Goal: Task Accomplishment & Management: Complete application form

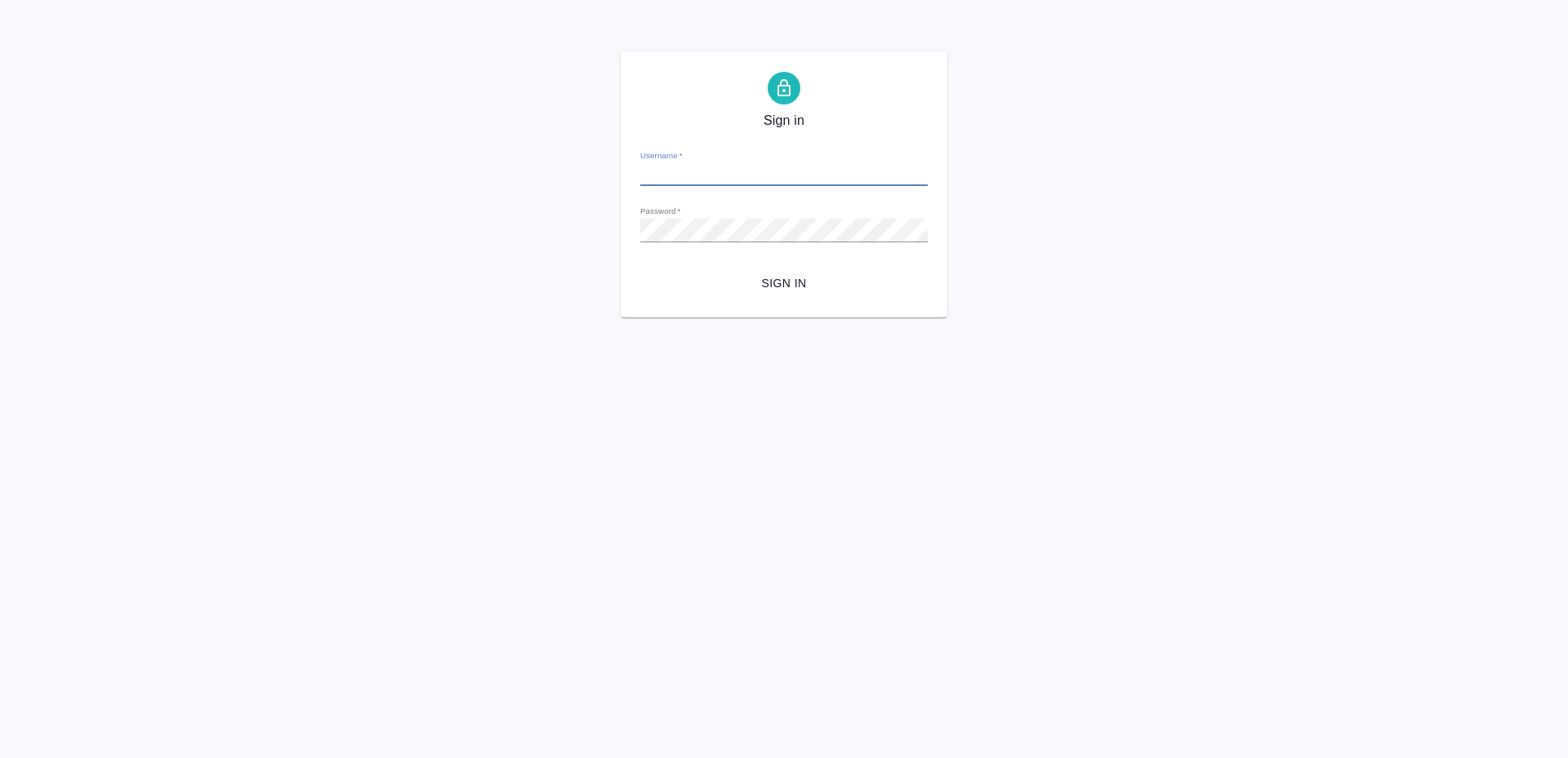
type input "[PERSON_NAME][EMAIL_ADDRESS][DOMAIN_NAME]"
click at [770, 300] on div "Sign in Username   * t.zoria@awatera.com Password   * urlPath   * / Sign in" at bounding box center [784, 184] width 327 height 265
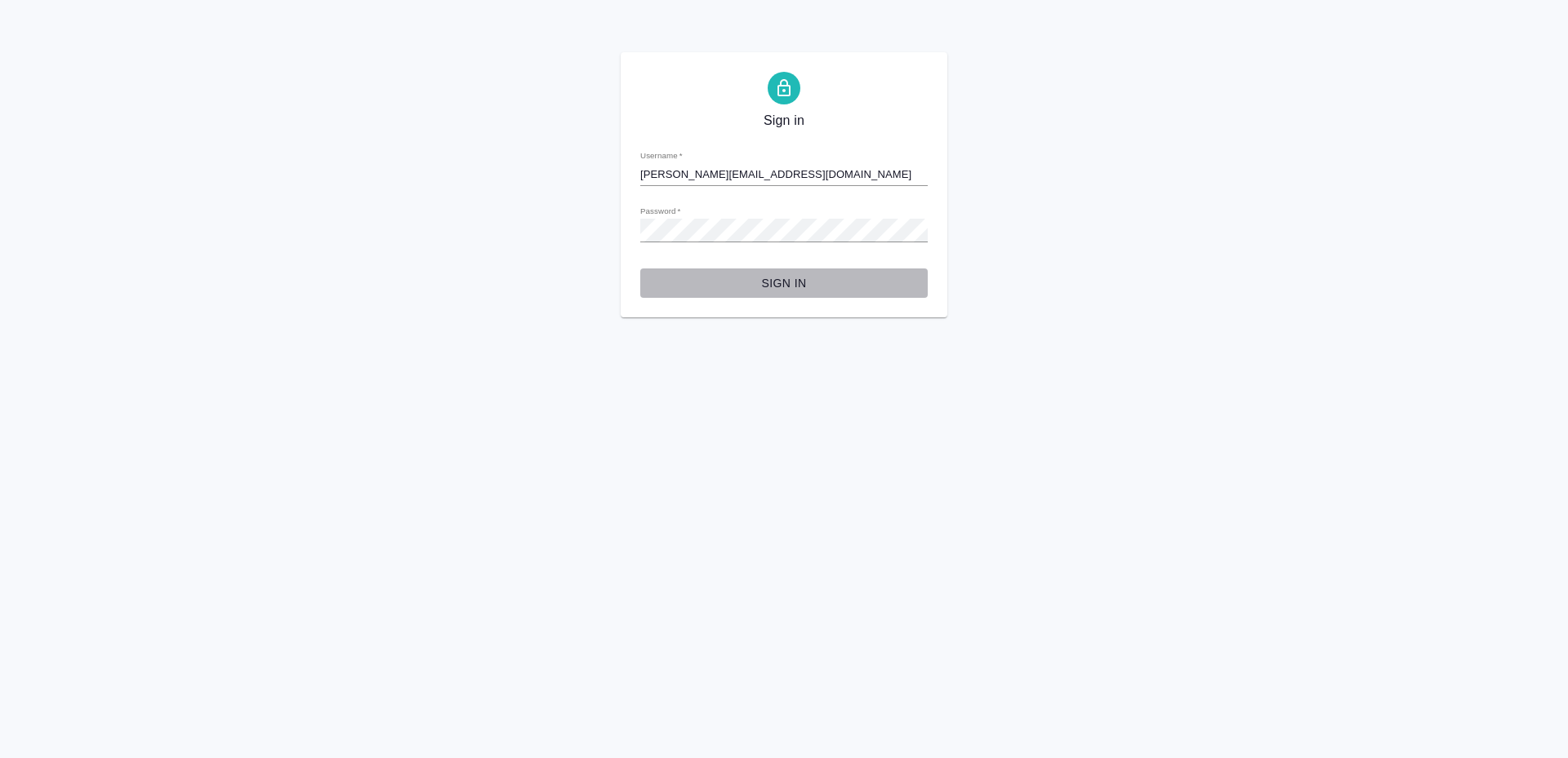
click at [771, 285] on span "Sign in" at bounding box center [784, 284] width 261 height 20
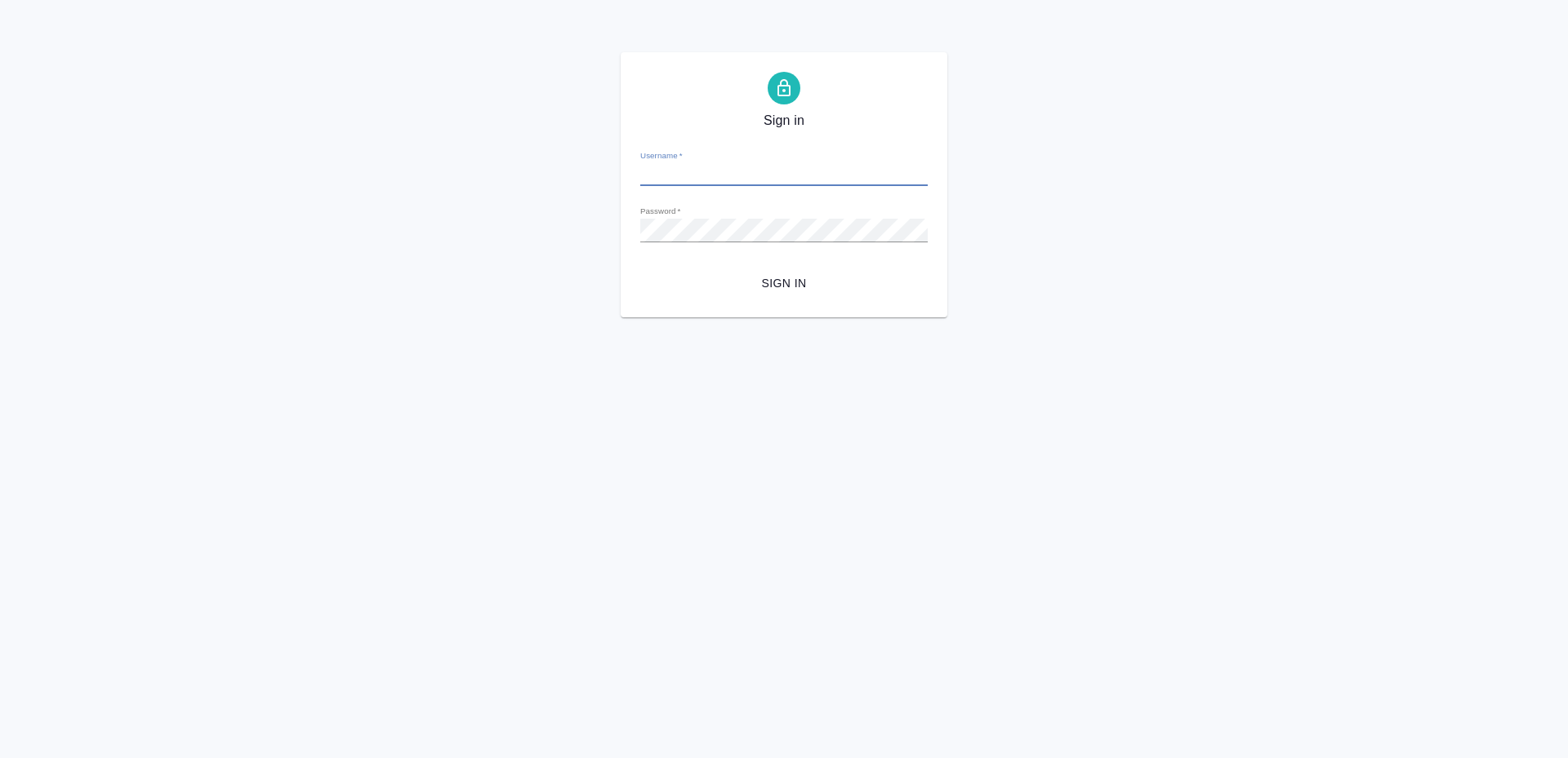
type input "t.zoria@awatera.com"
click at [797, 280] on span "Sign in" at bounding box center [784, 284] width 261 height 20
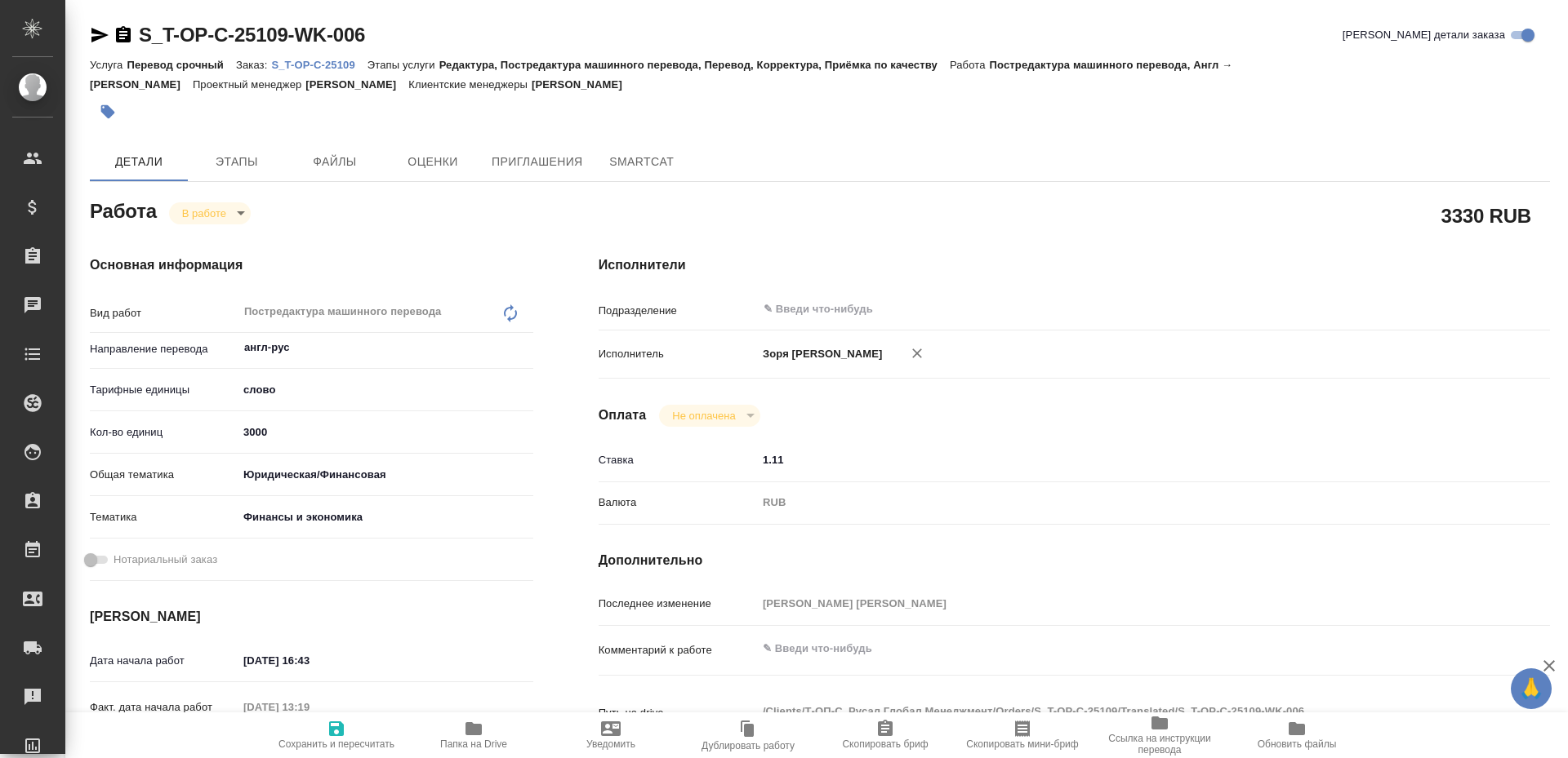
type textarea "x"
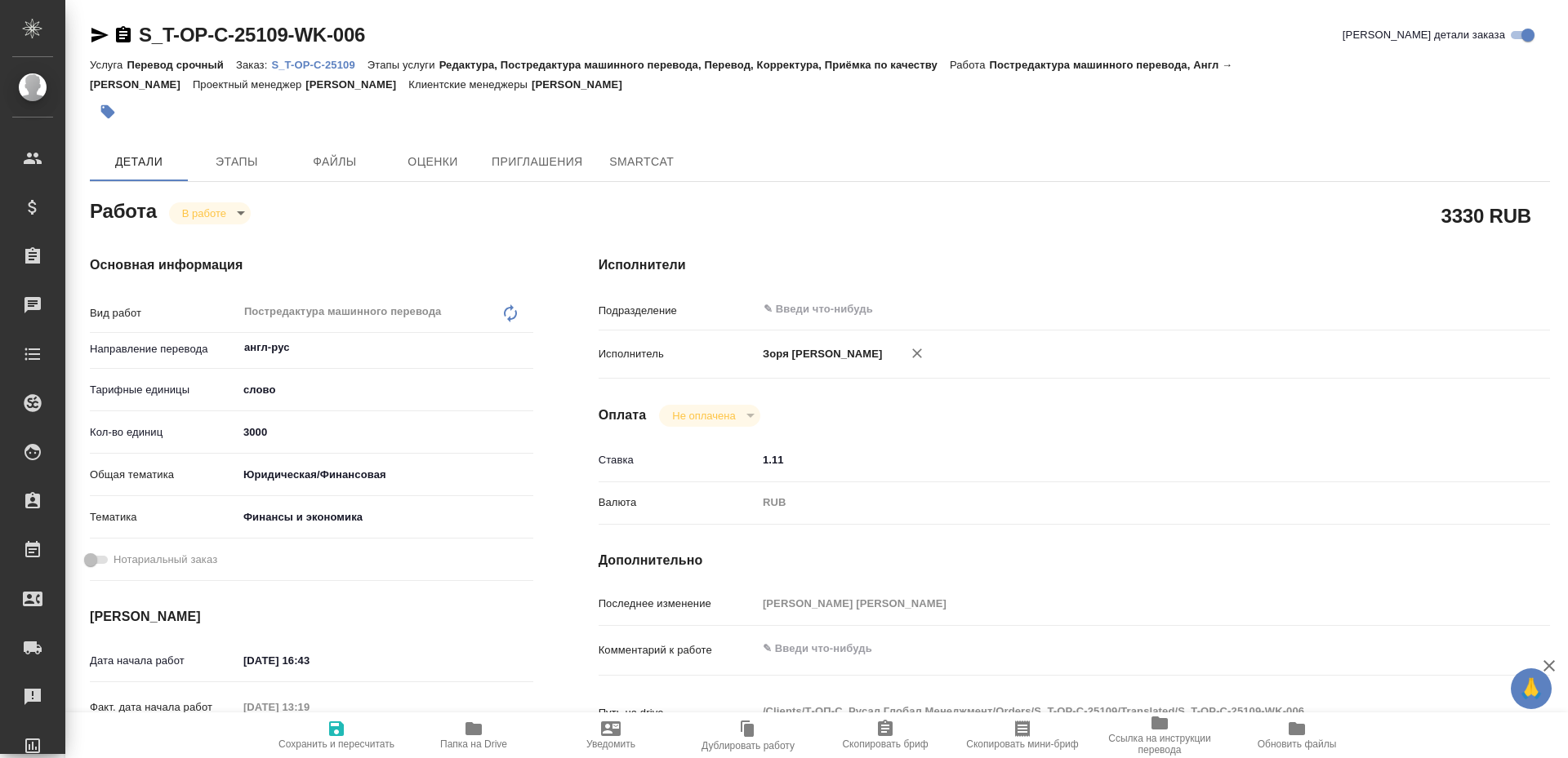
type textarea "x"
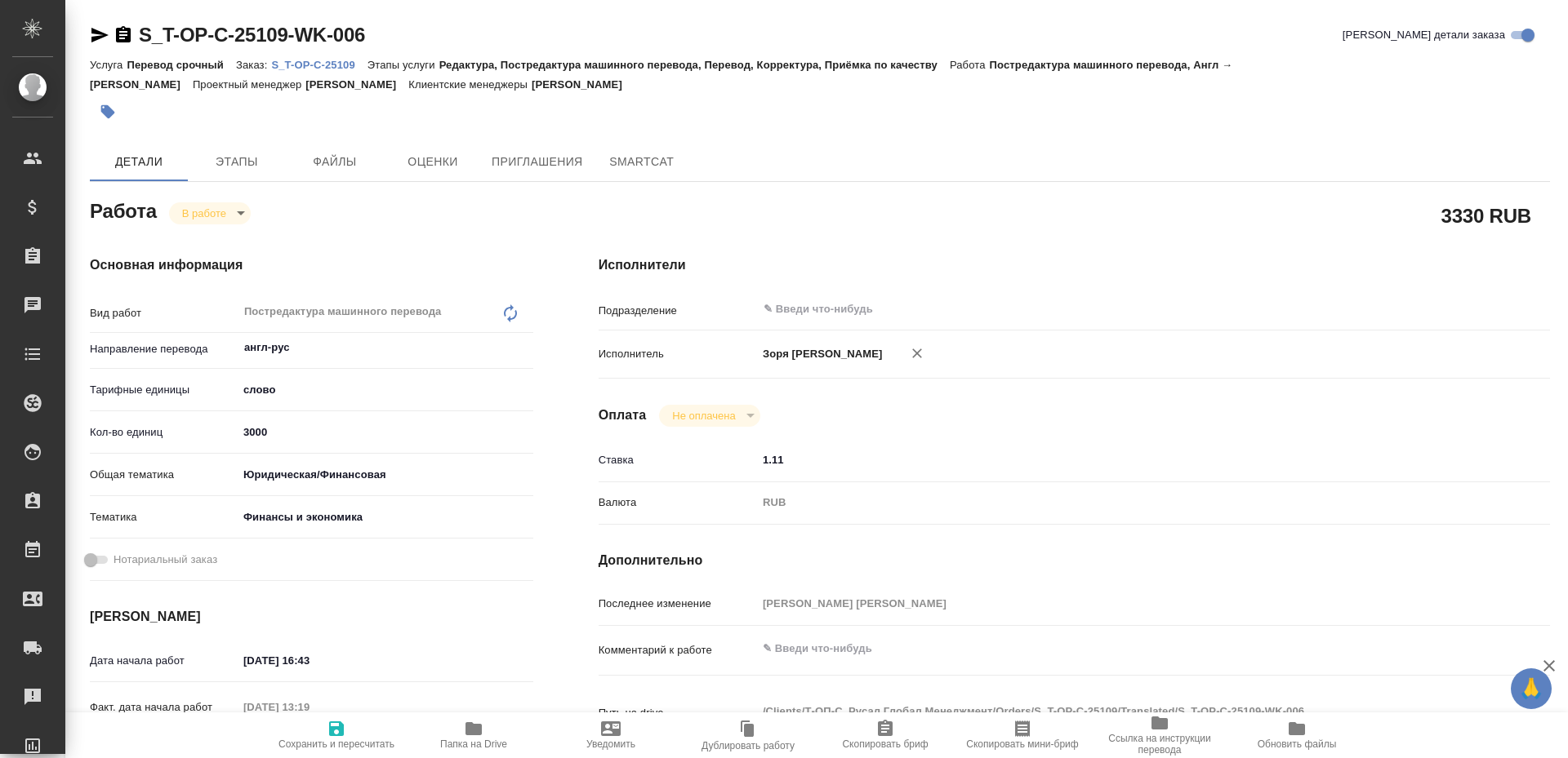
type textarea "x"
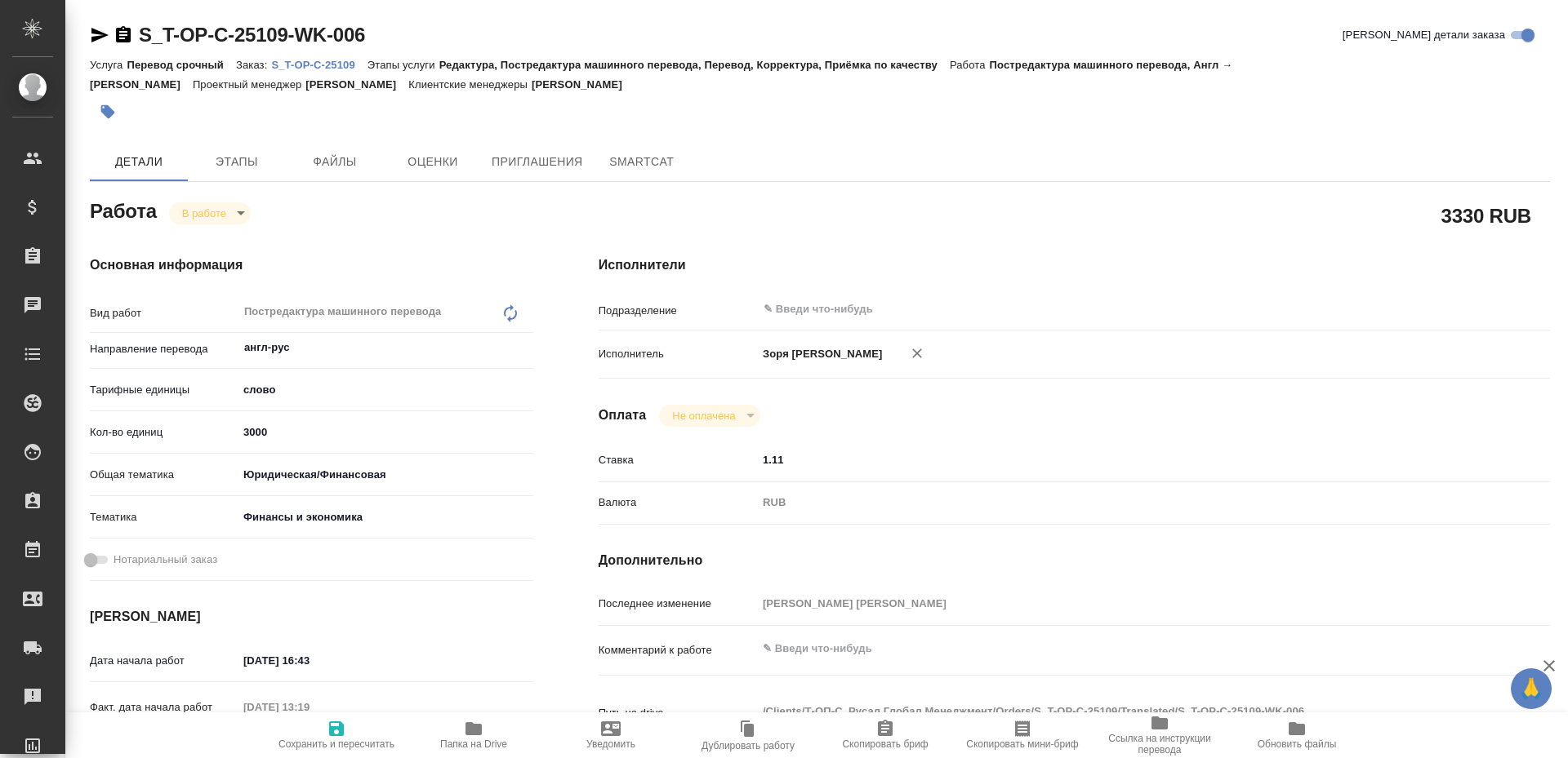
type textarea "x"
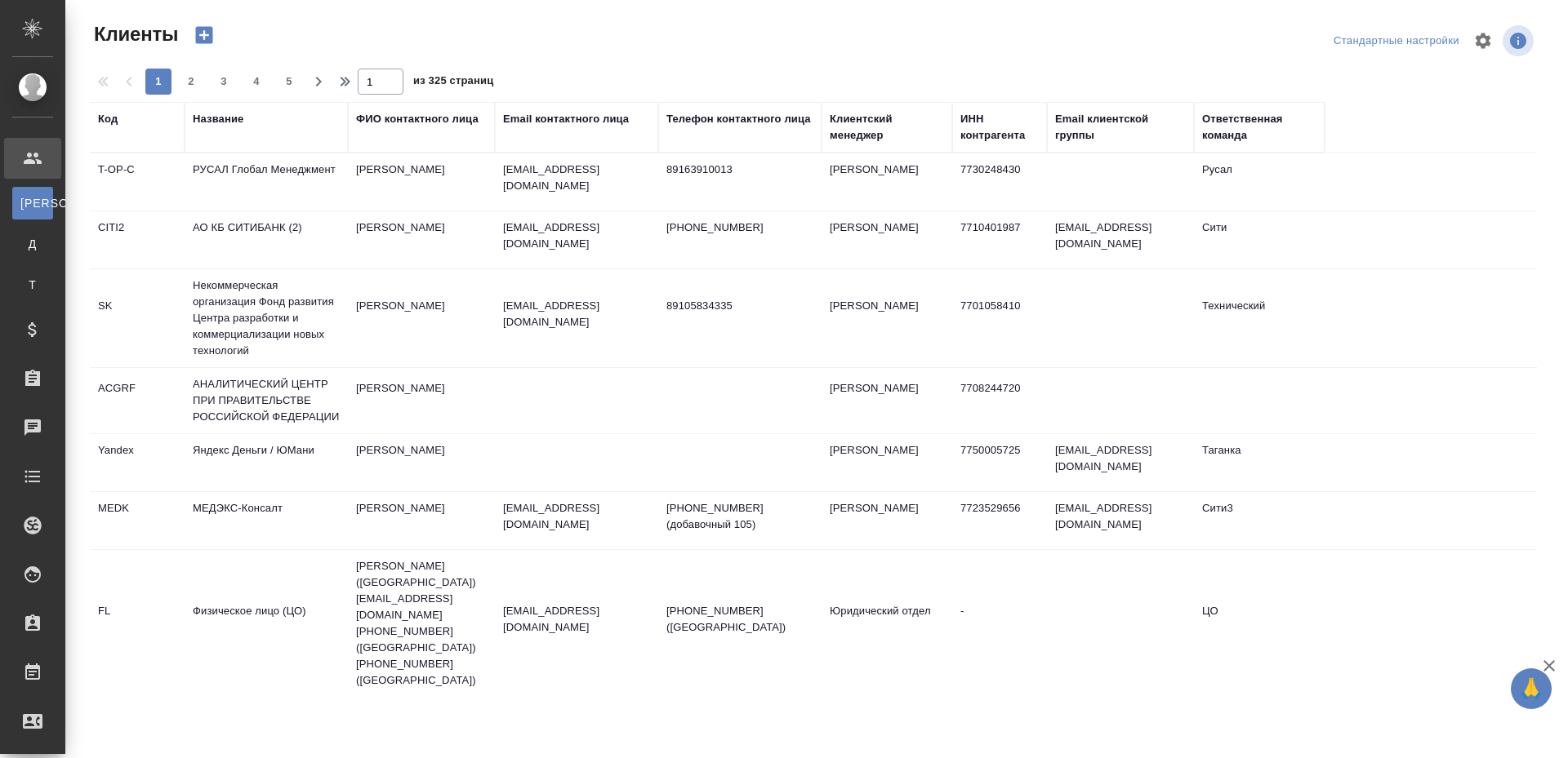
select select "RU"
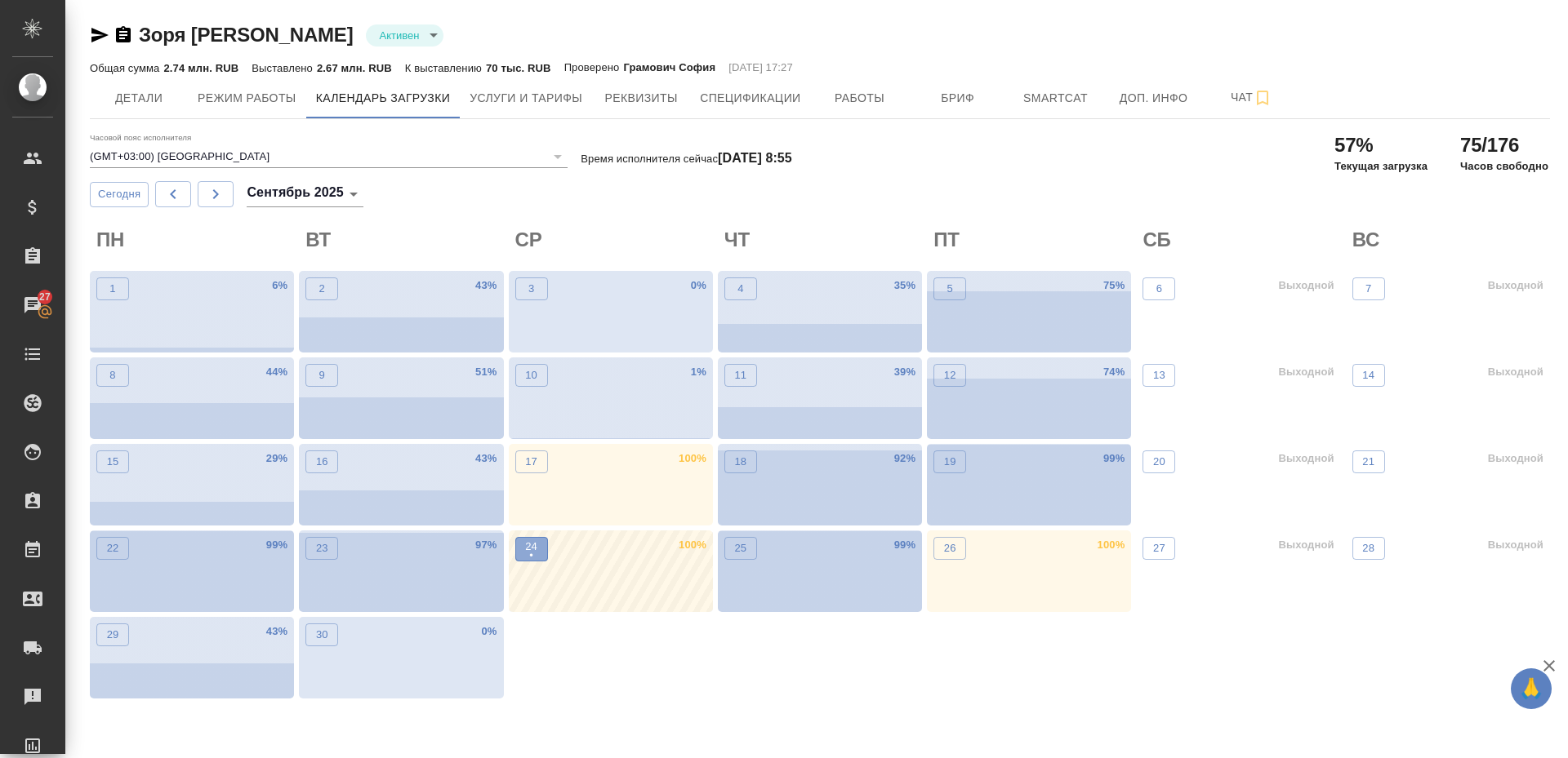
click at [535, 552] on p "•" at bounding box center [530, 556] width 12 height 17
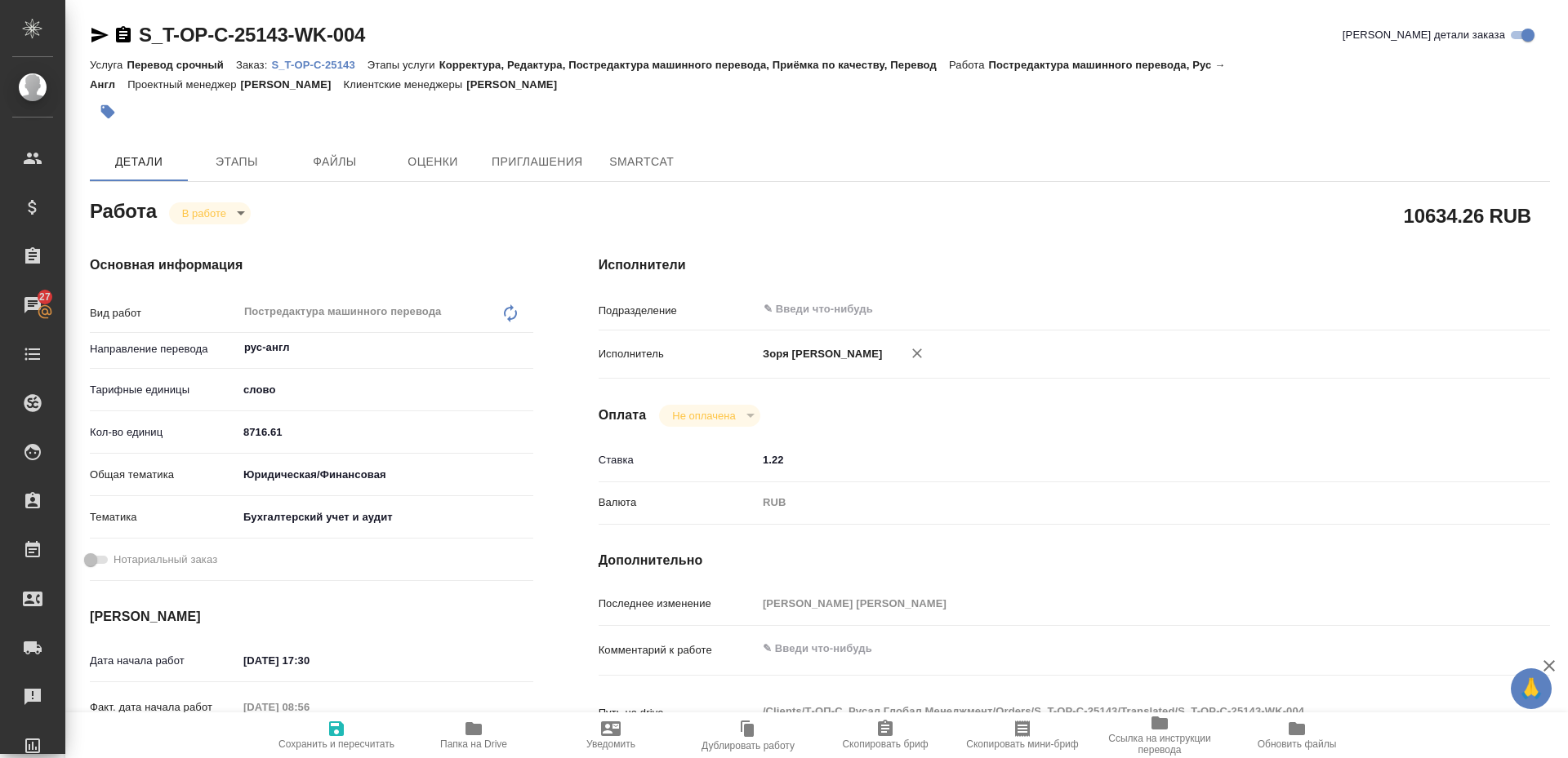
click at [494, 747] on span "Папка на Drive" at bounding box center [474, 744] width 67 height 11
click at [97, 27] on icon "button" at bounding box center [100, 34] width 20 height 20
click at [204, 212] on body "🙏 .cls-1 fill:#fff; AWATERA Zoria Tatiana Клиенты Спецификации Заказы 27 Чаты T…" at bounding box center [784, 379] width 1568 height 758
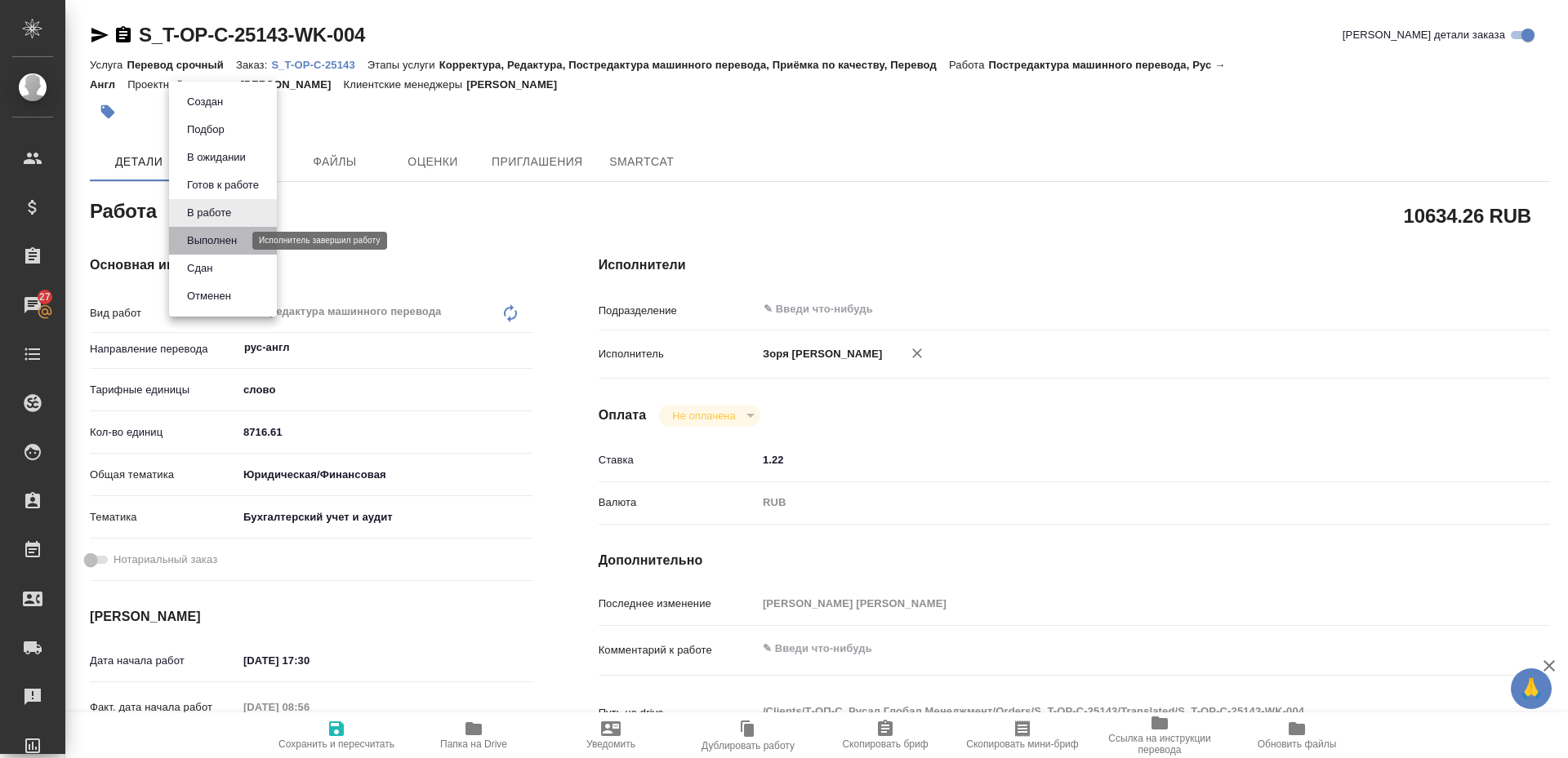
click at [212, 238] on button "Выполнен" at bounding box center [212, 240] width 60 height 18
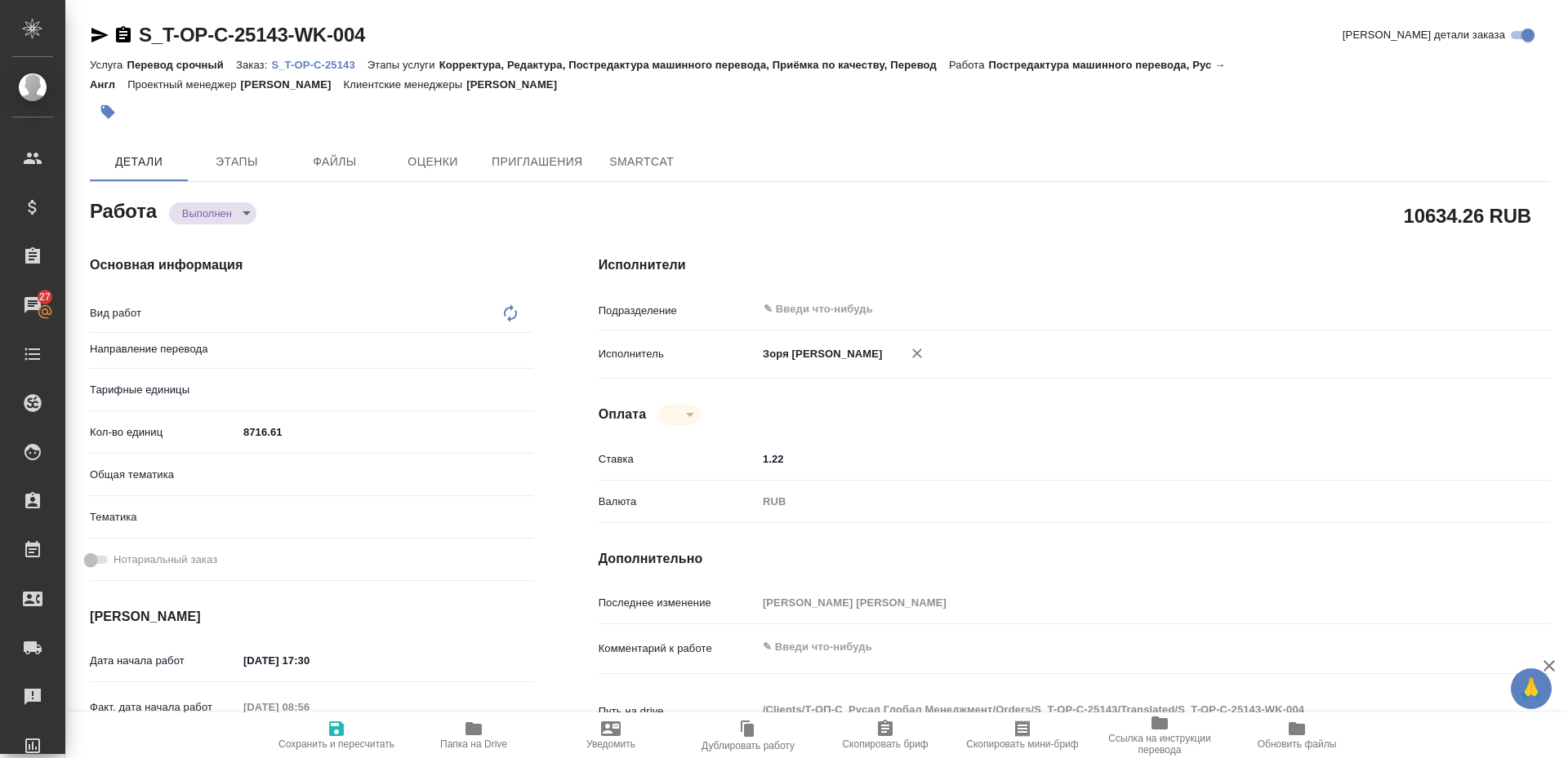
type textarea "x"
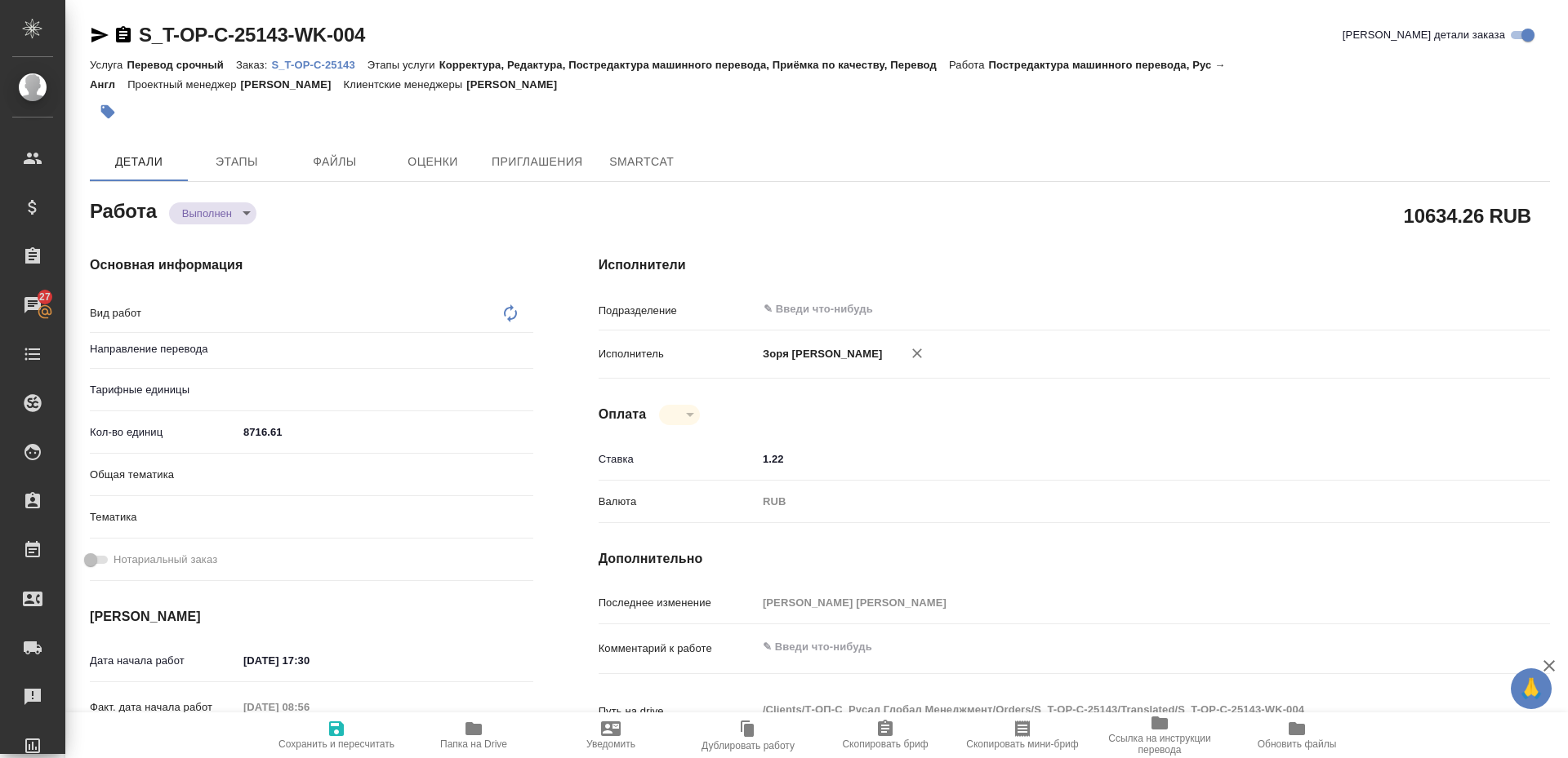
type textarea "x"
type textarea "Постредактура машинного перевода"
type textarea "x"
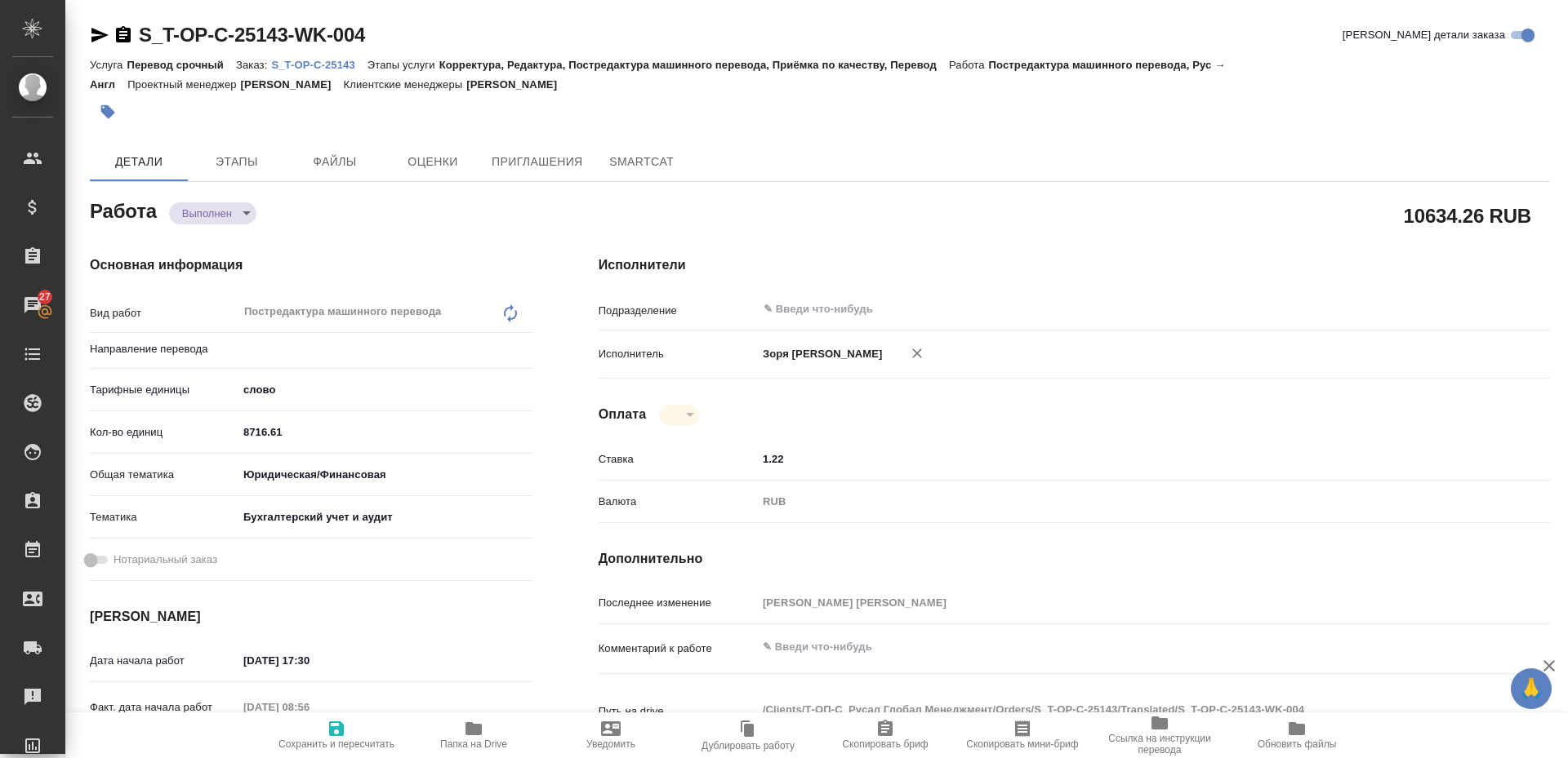
type input "рус-англ"
type textarea "x"
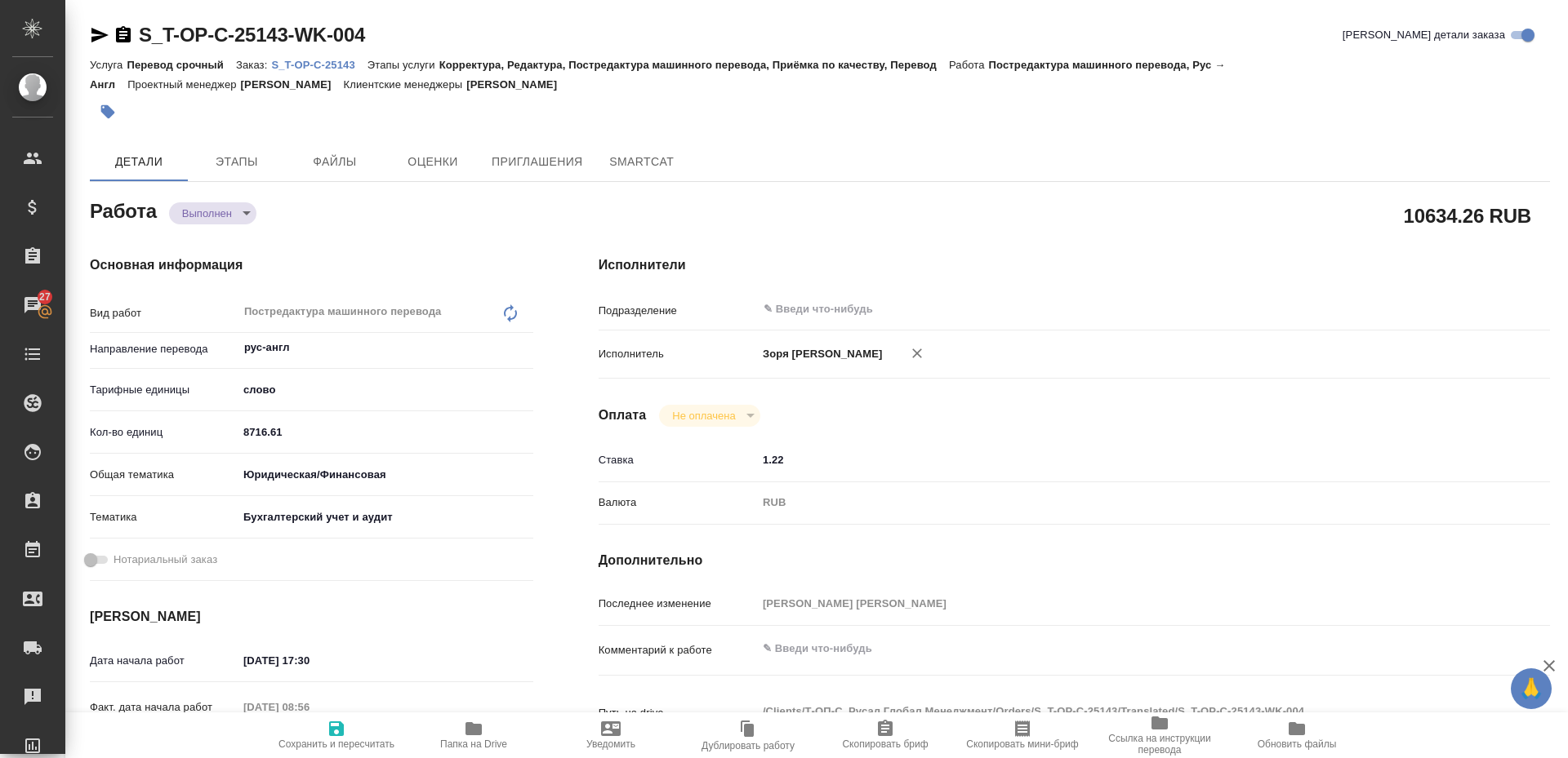
type textarea "x"
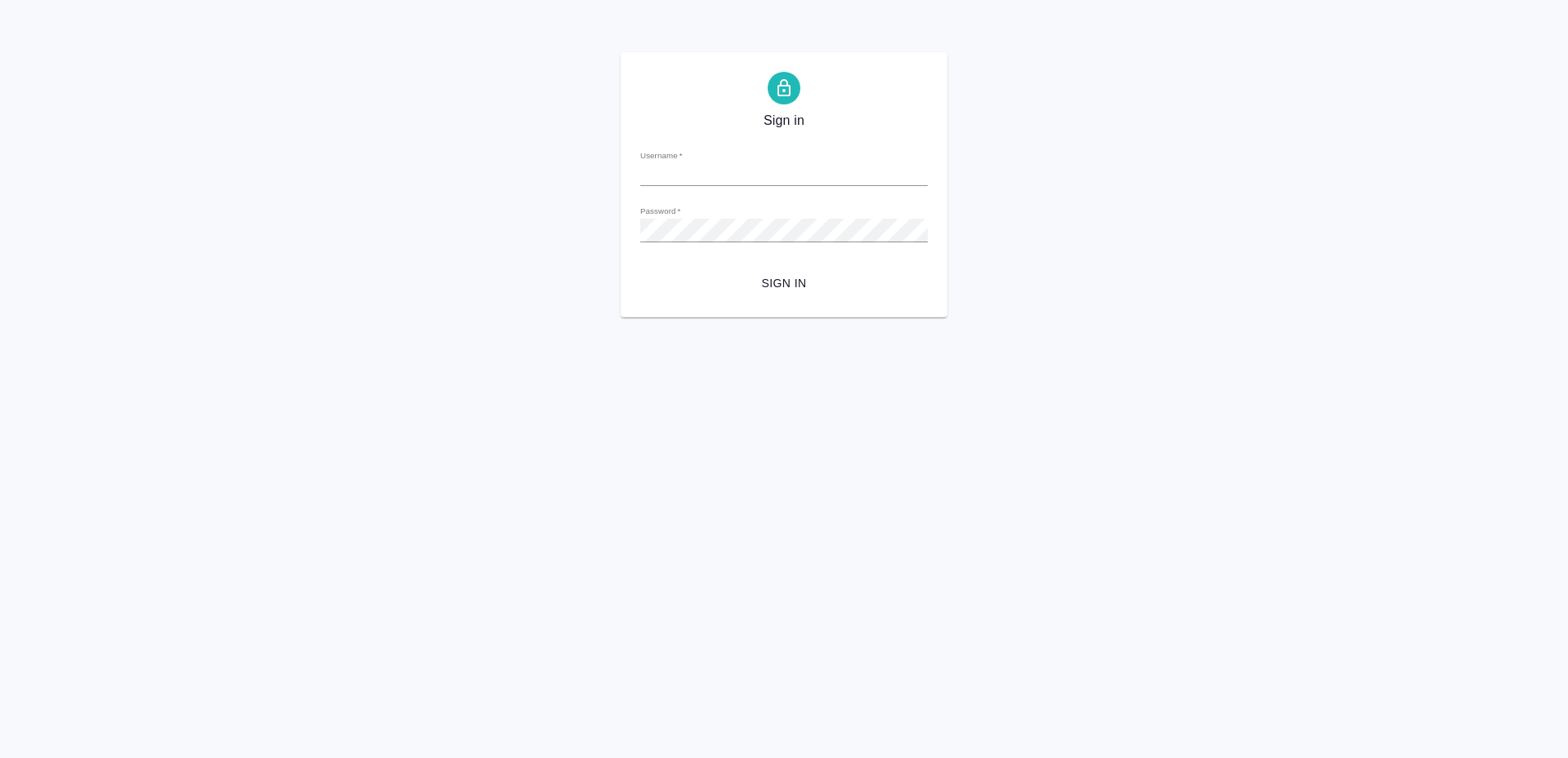
type input "[PERSON_NAME][EMAIL_ADDRESS][DOMAIN_NAME]"
click at [755, 274] on span "Sign in" at bounding box center [784, 284] width 261 height 20
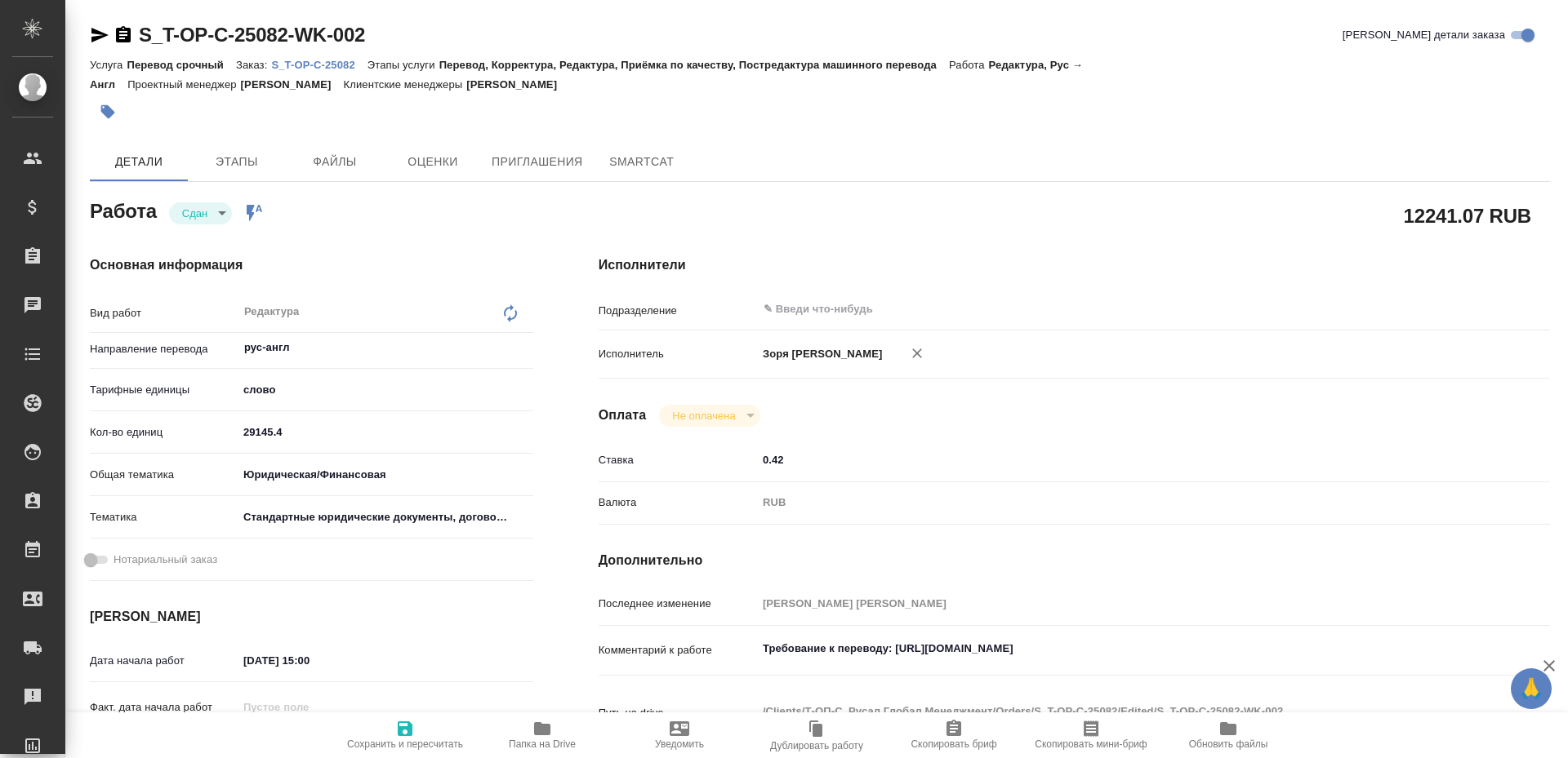
type textarea "x"
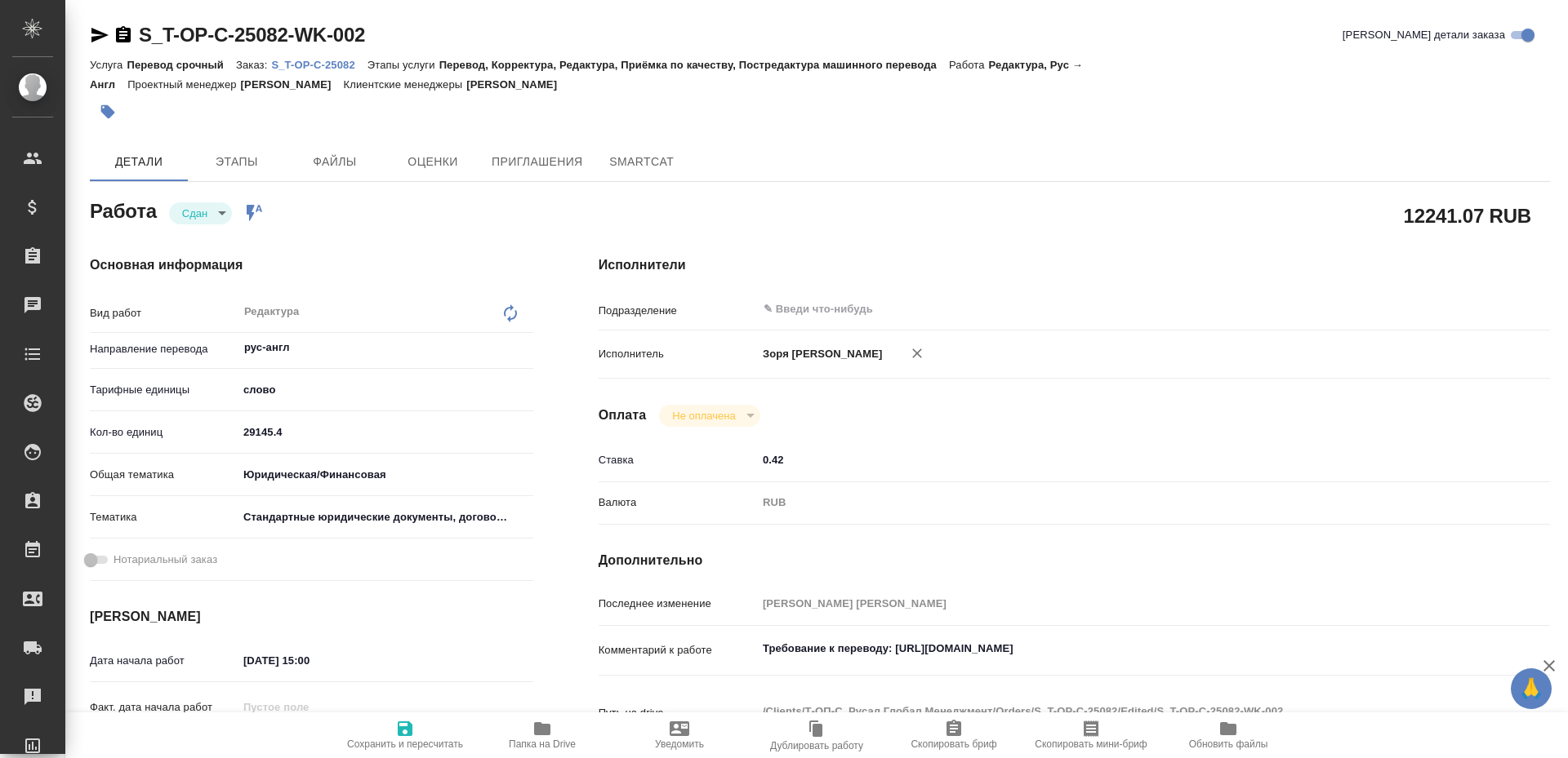
type textarea "x"
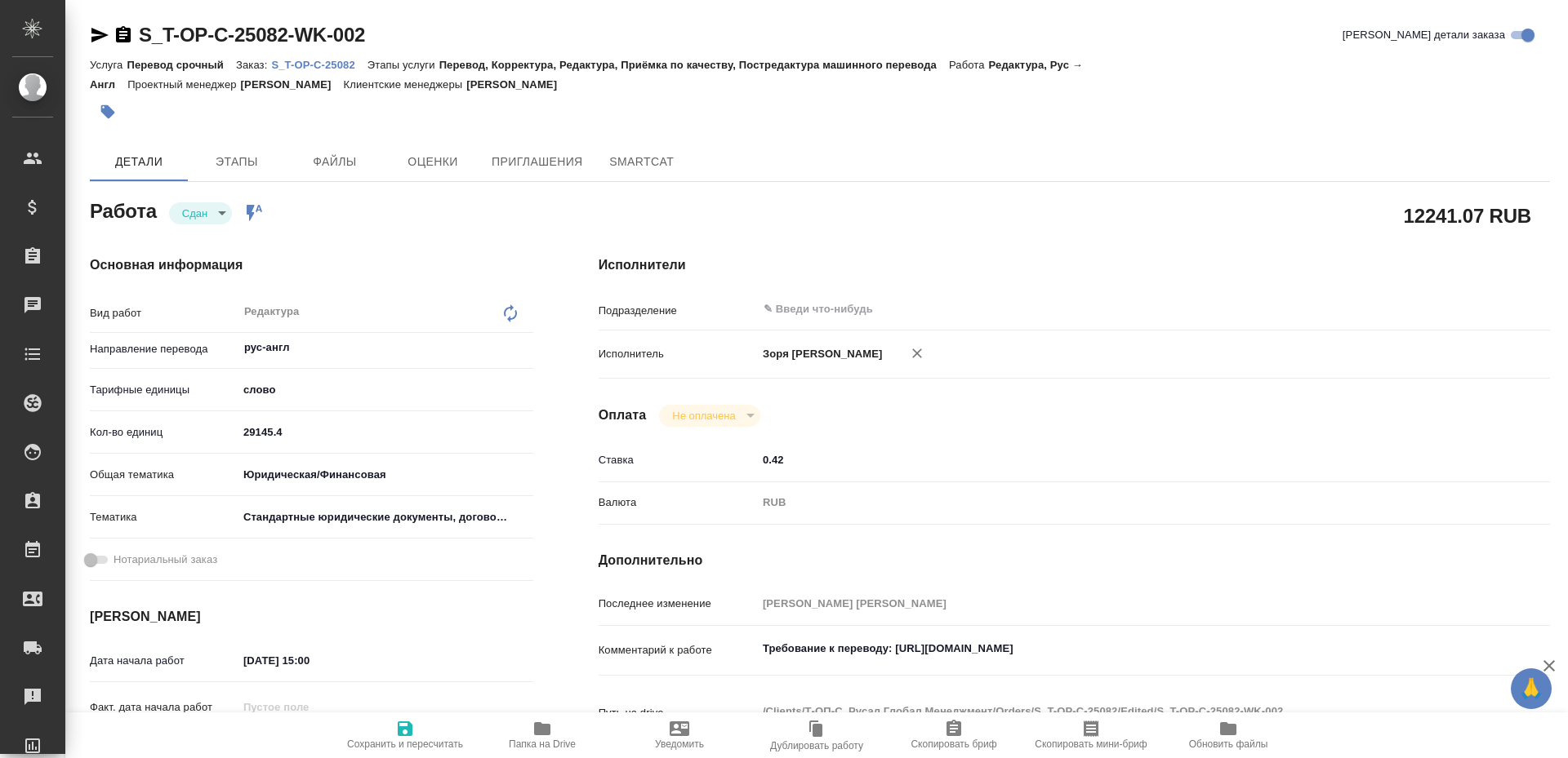
type textarea "x"
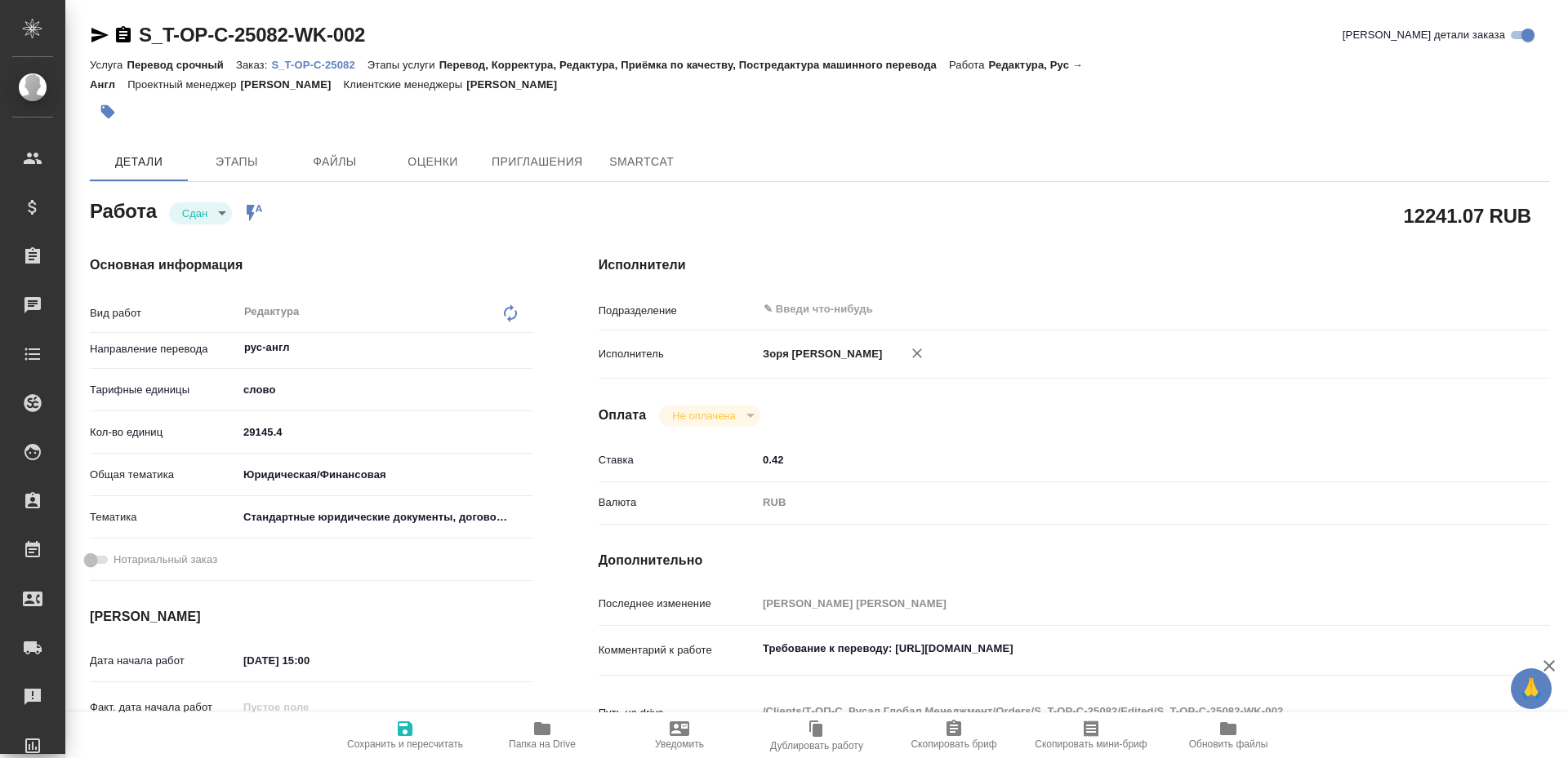
type textarea "x"
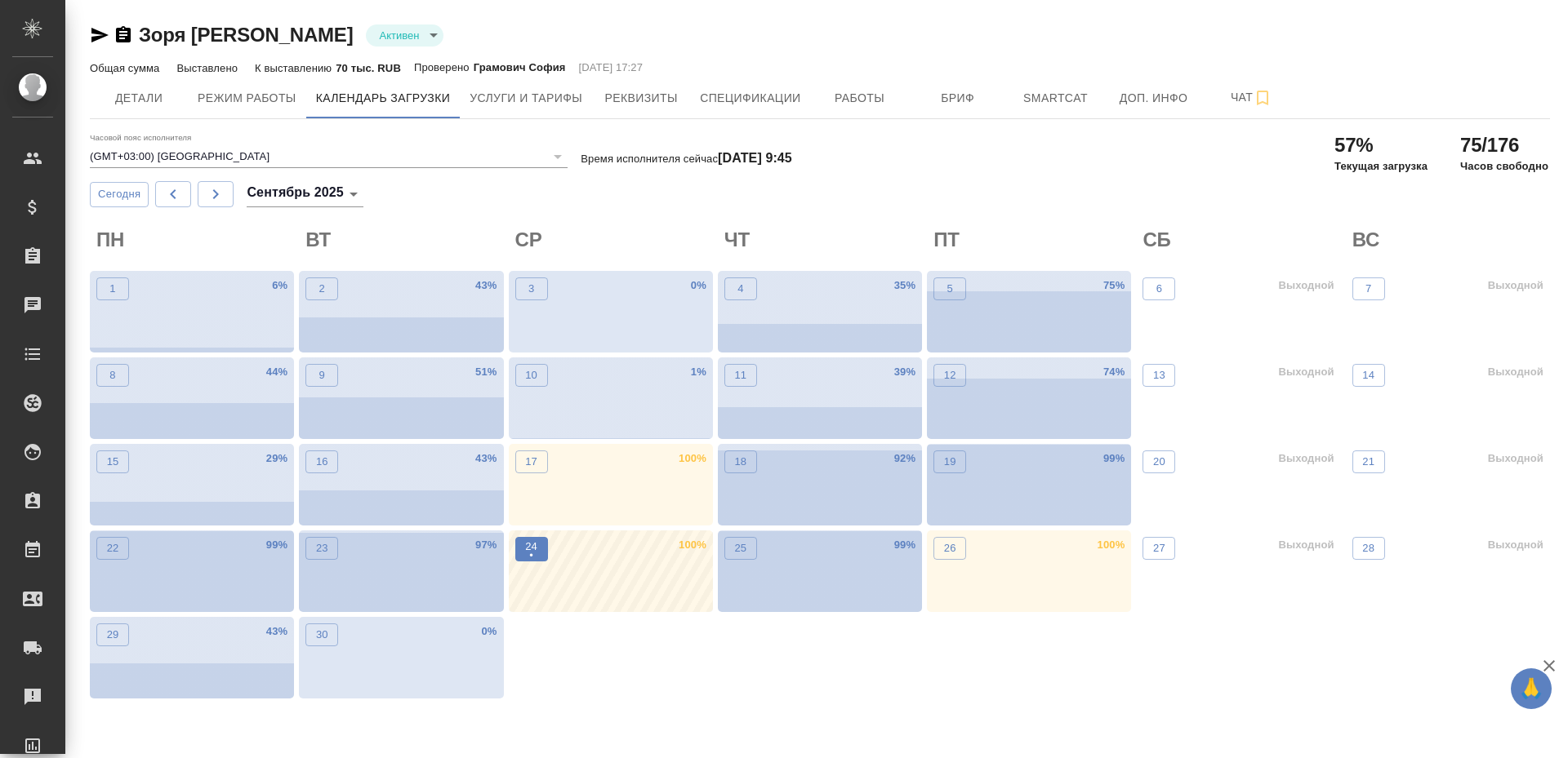
click at [535, 553] on p "•" at bounding box center [530, 556] width 12 height 17
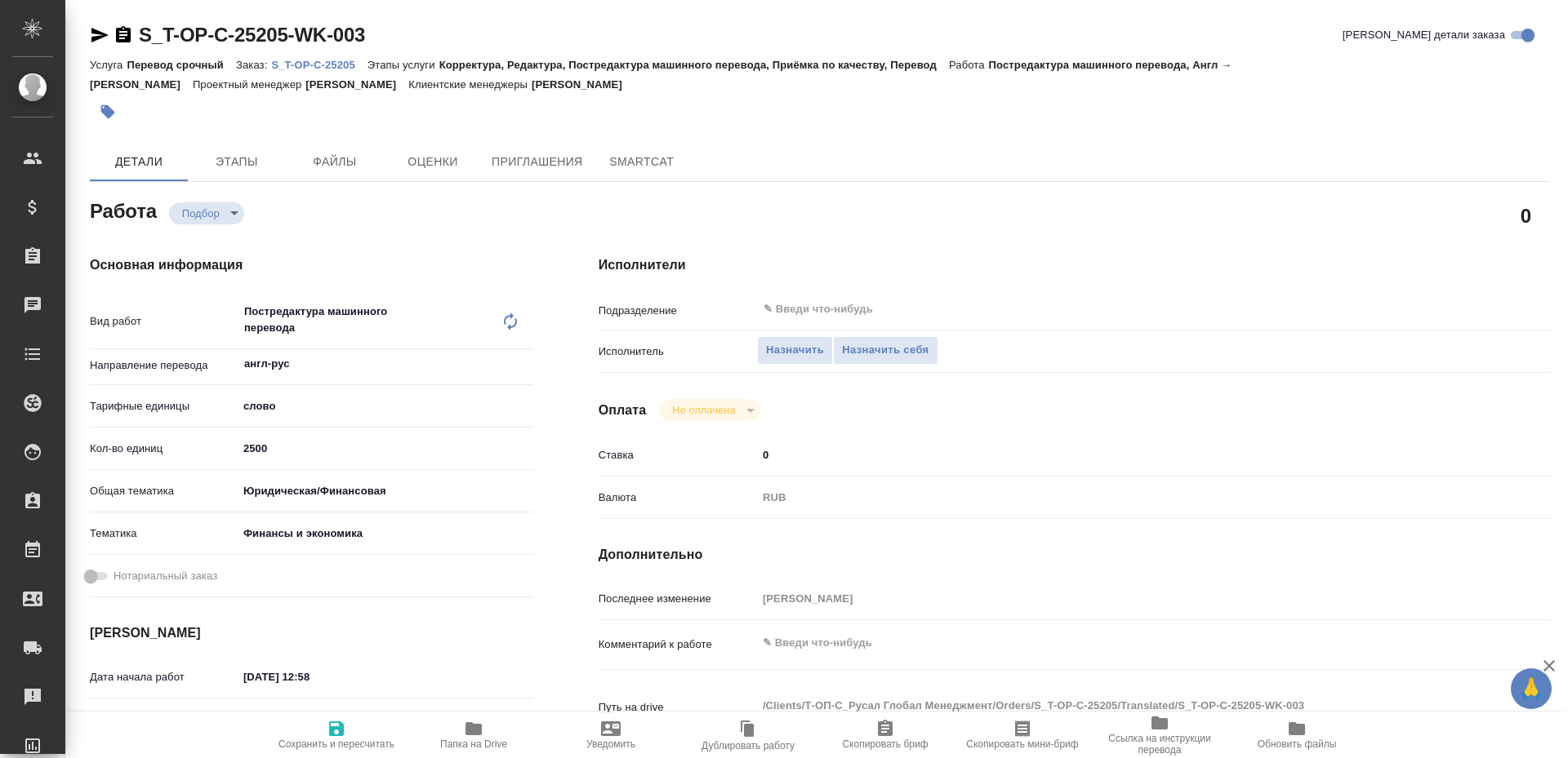
click at [479, 749] on span "Папка на Drive" at bounding box center [474, 744] width 67 height 11
click at [882, 361] on button "Назначить себя" at bounding box center [885, 350] width 104 height 29
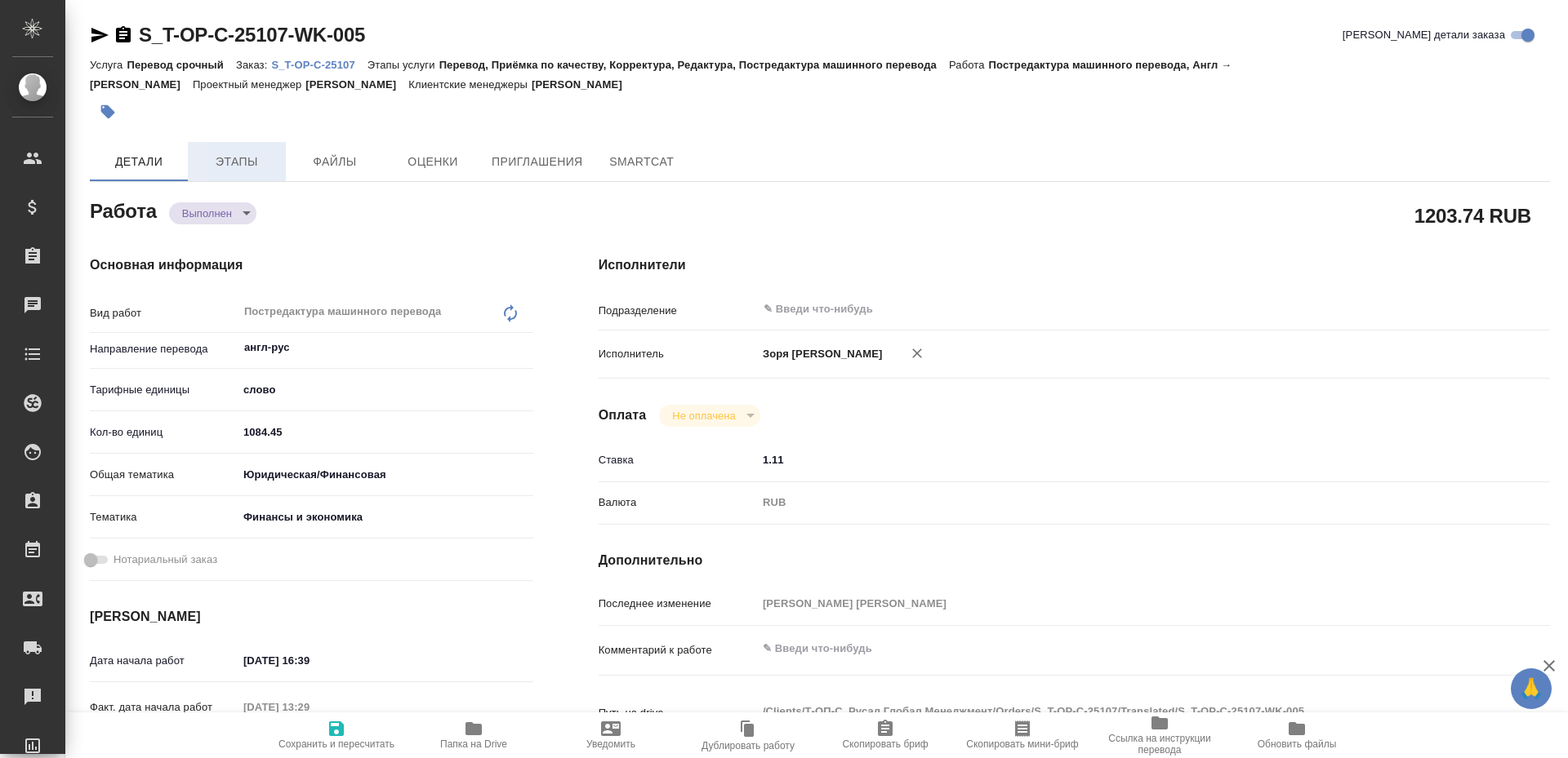
type textarea "x"
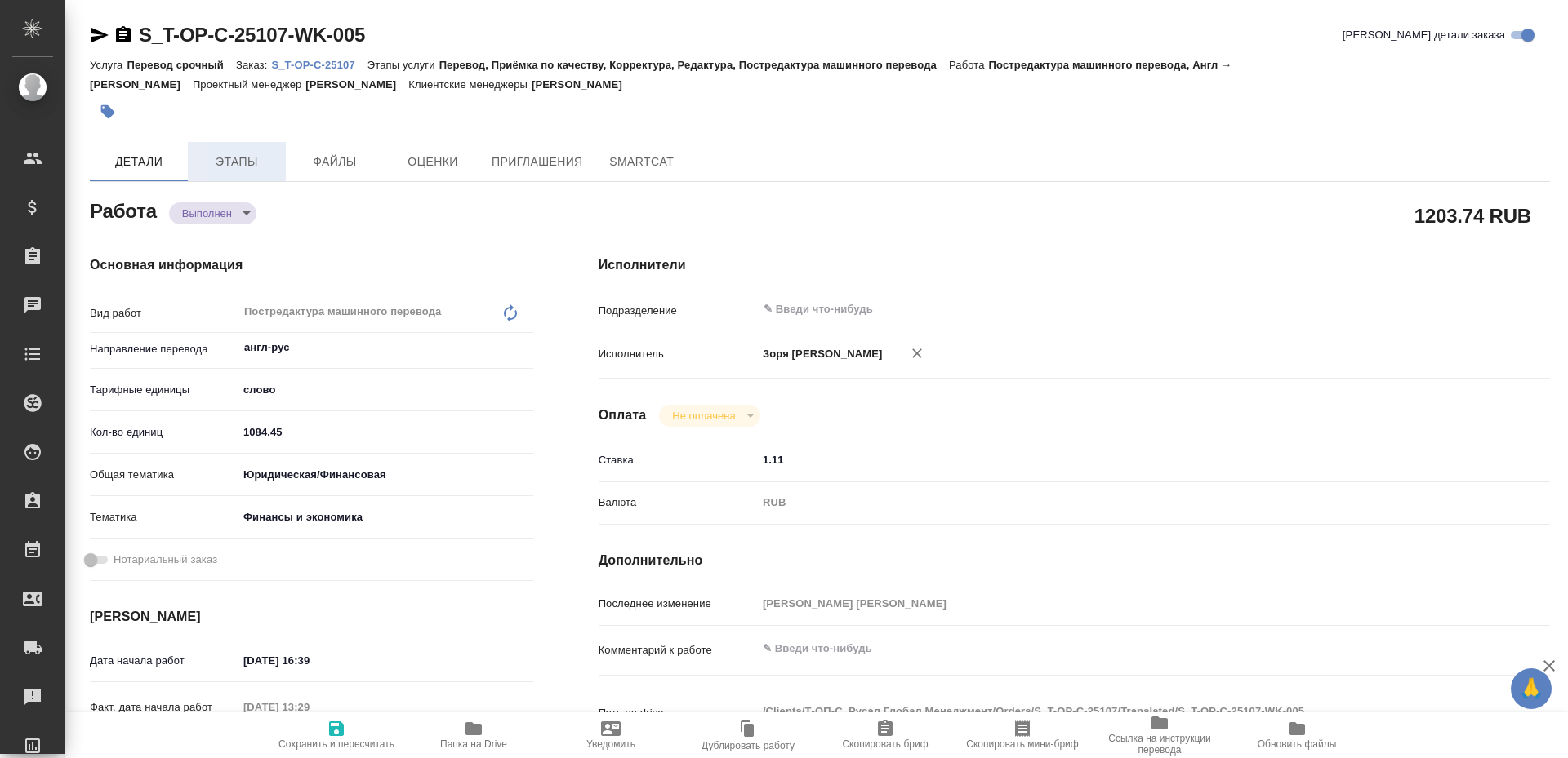
type textarea "x"
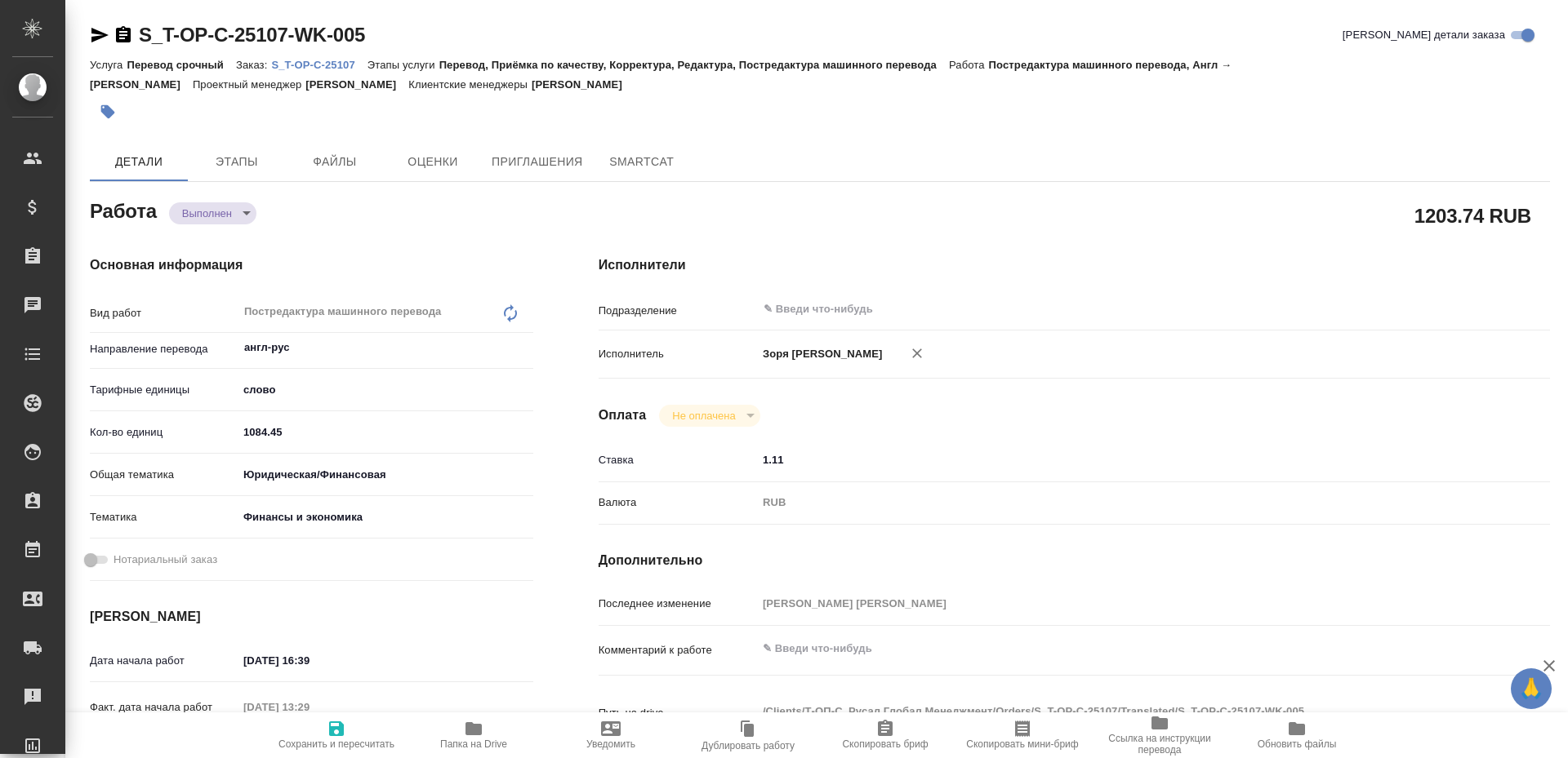
type textarea "x"
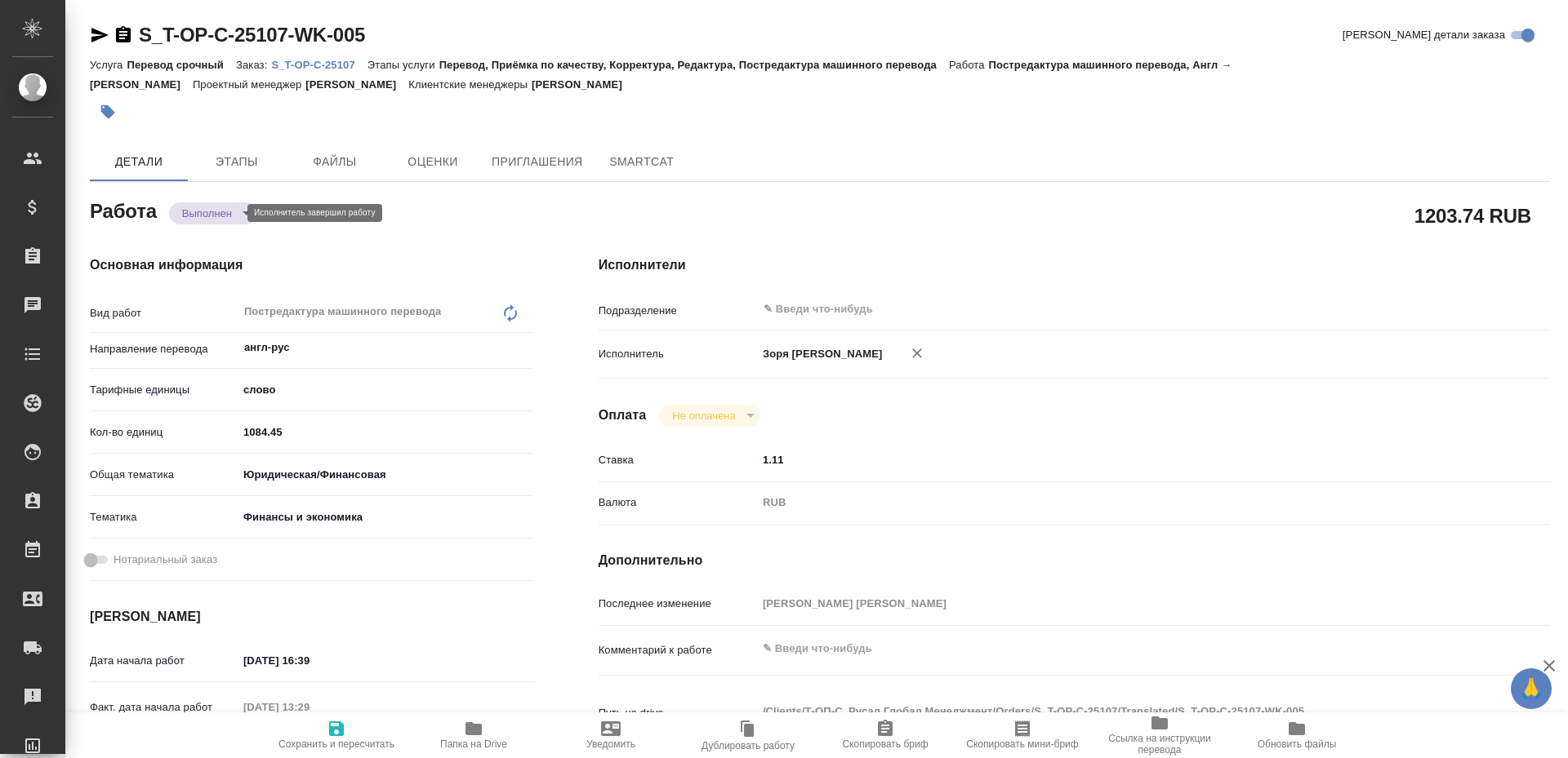
click at [227, 214] on body "🙏 .cls-1 fill:#fff; AWATERA Zoria Tatiana Клиенты Спецификации Заказы Чаты Todo…" at bounding box center [784, 379] width 1568 height 758
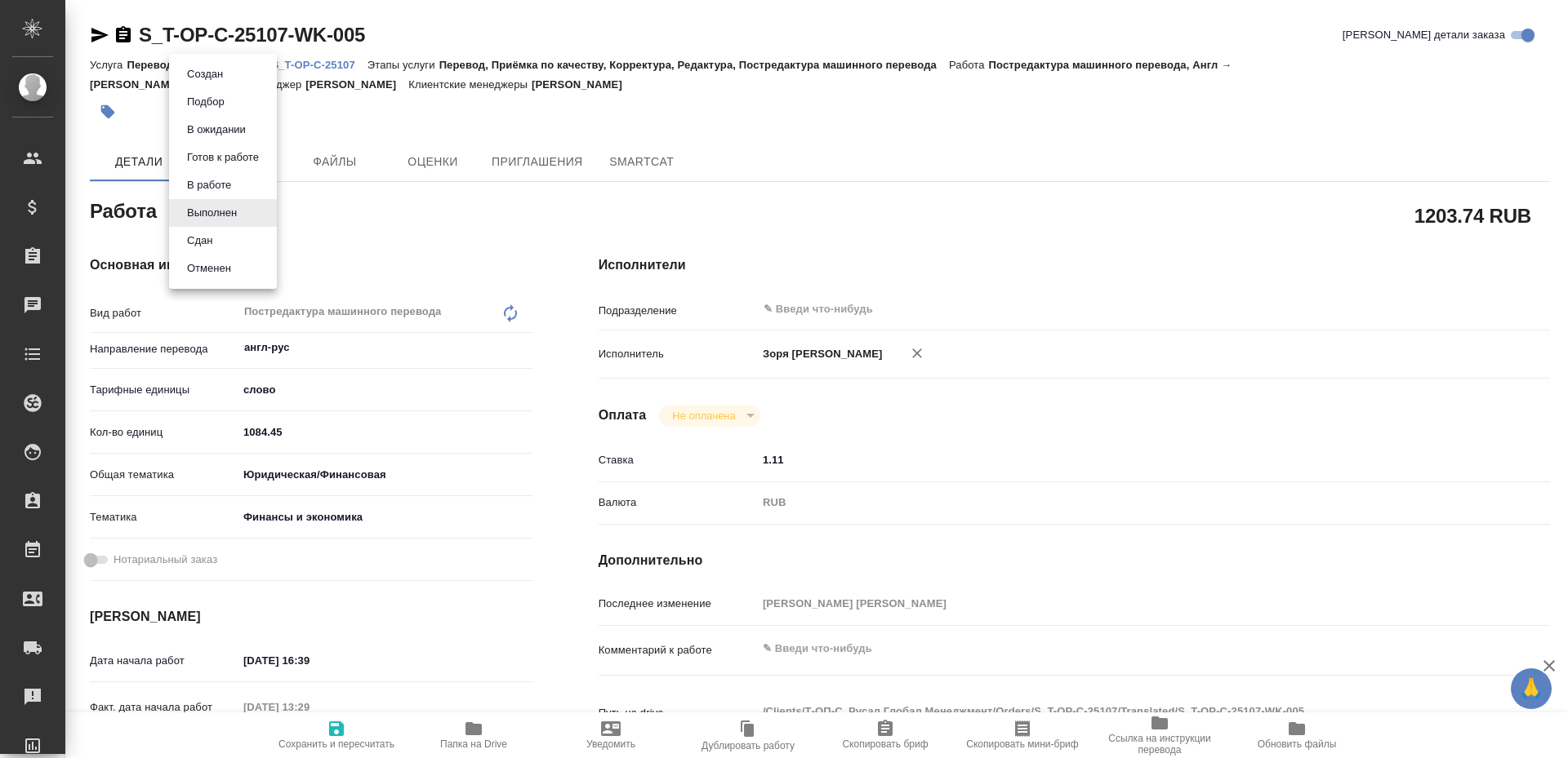
type textarea "x"
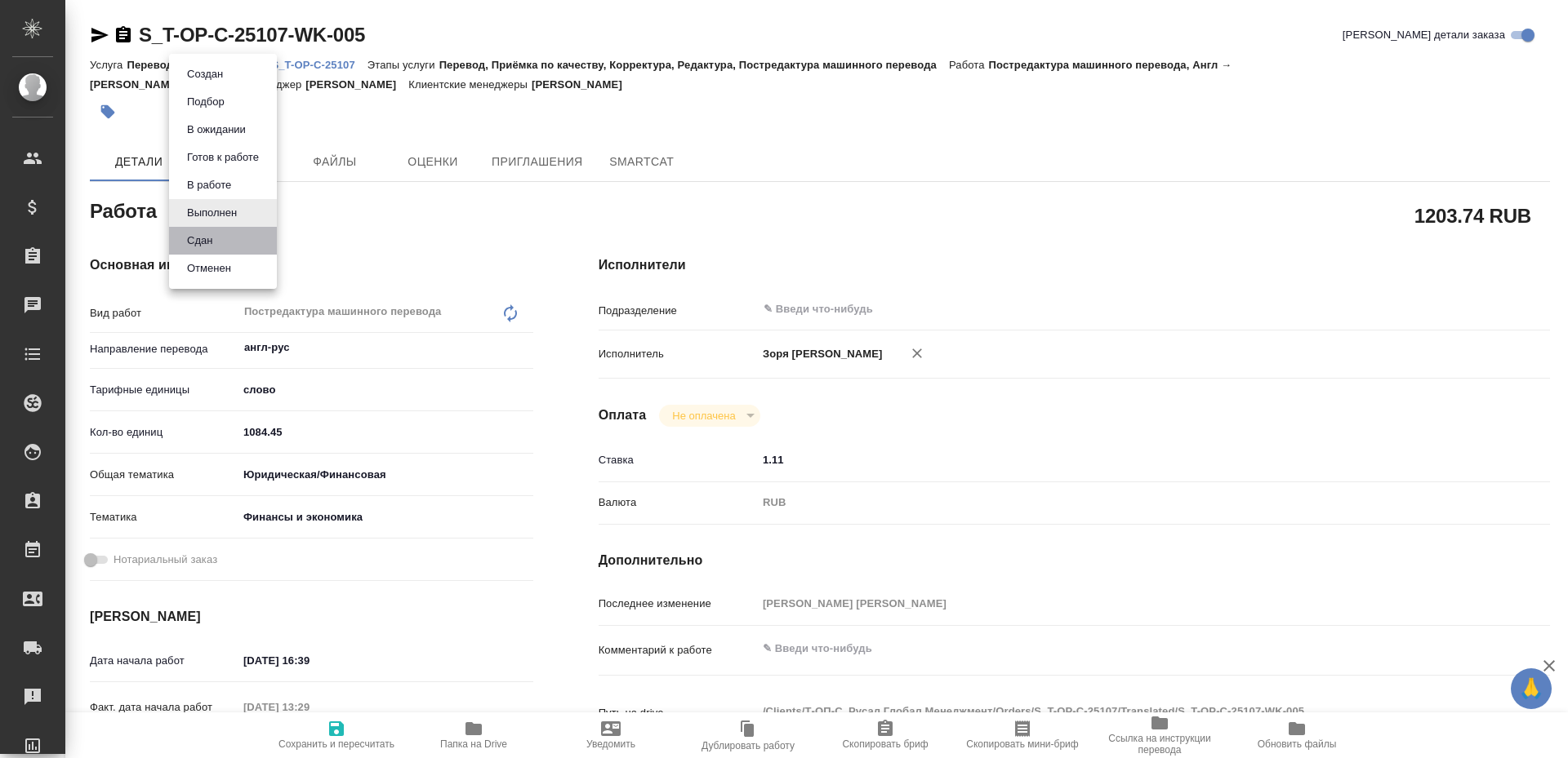
click at [231, 238] on li "Сдан" at bounding box center [223, 241] width 108 height 28
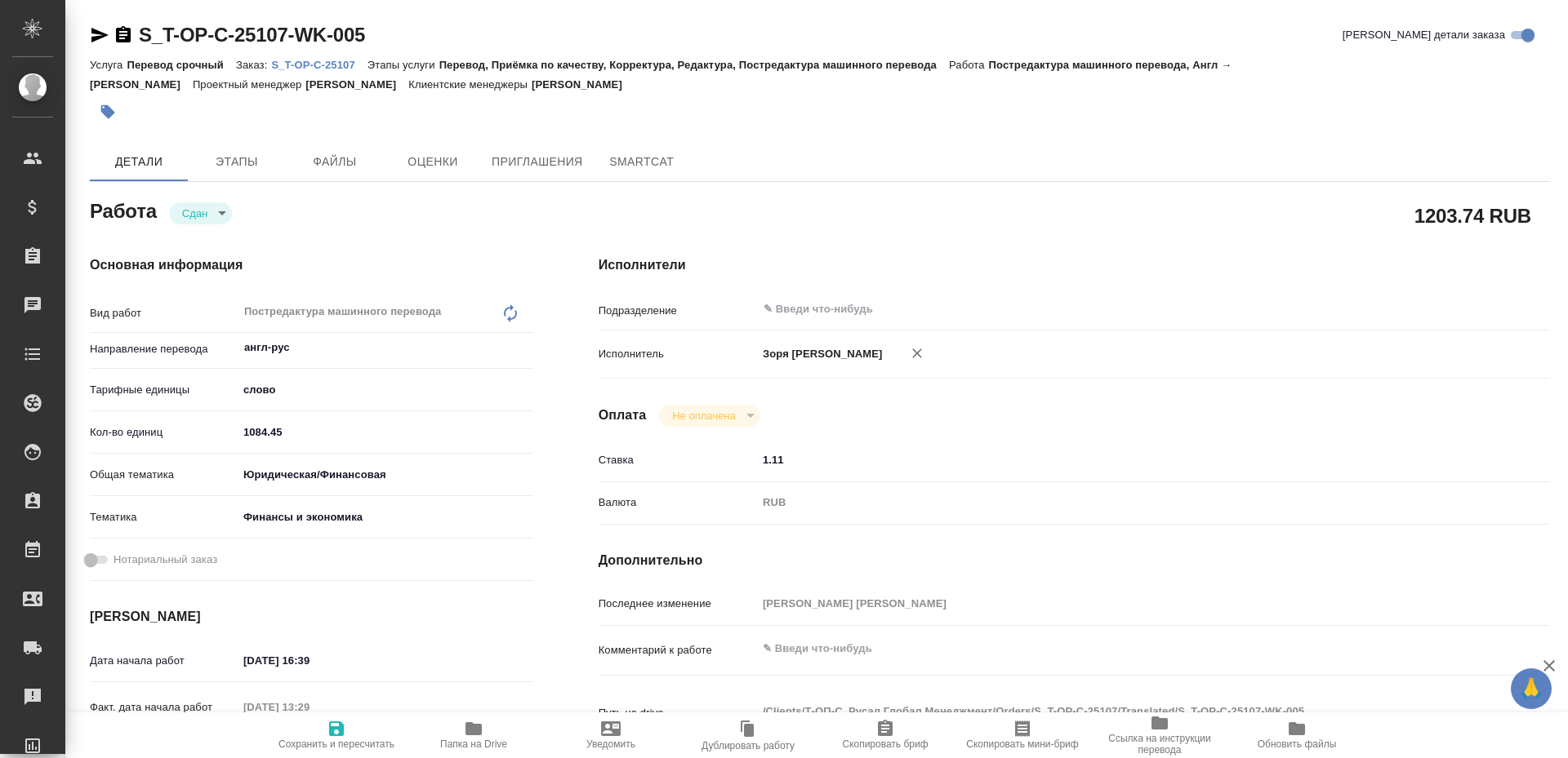
type textarea "x"
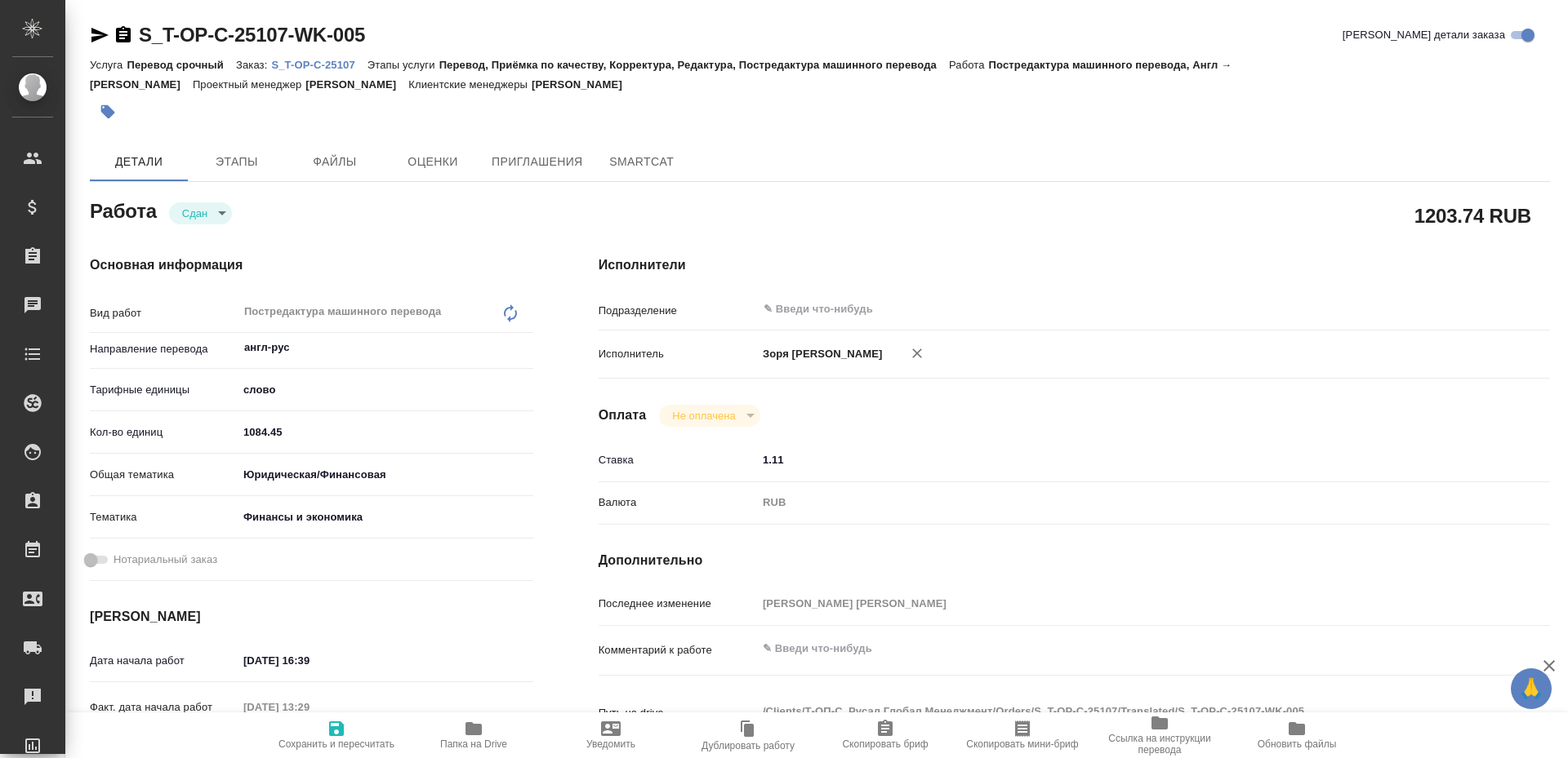
type textarea "x"
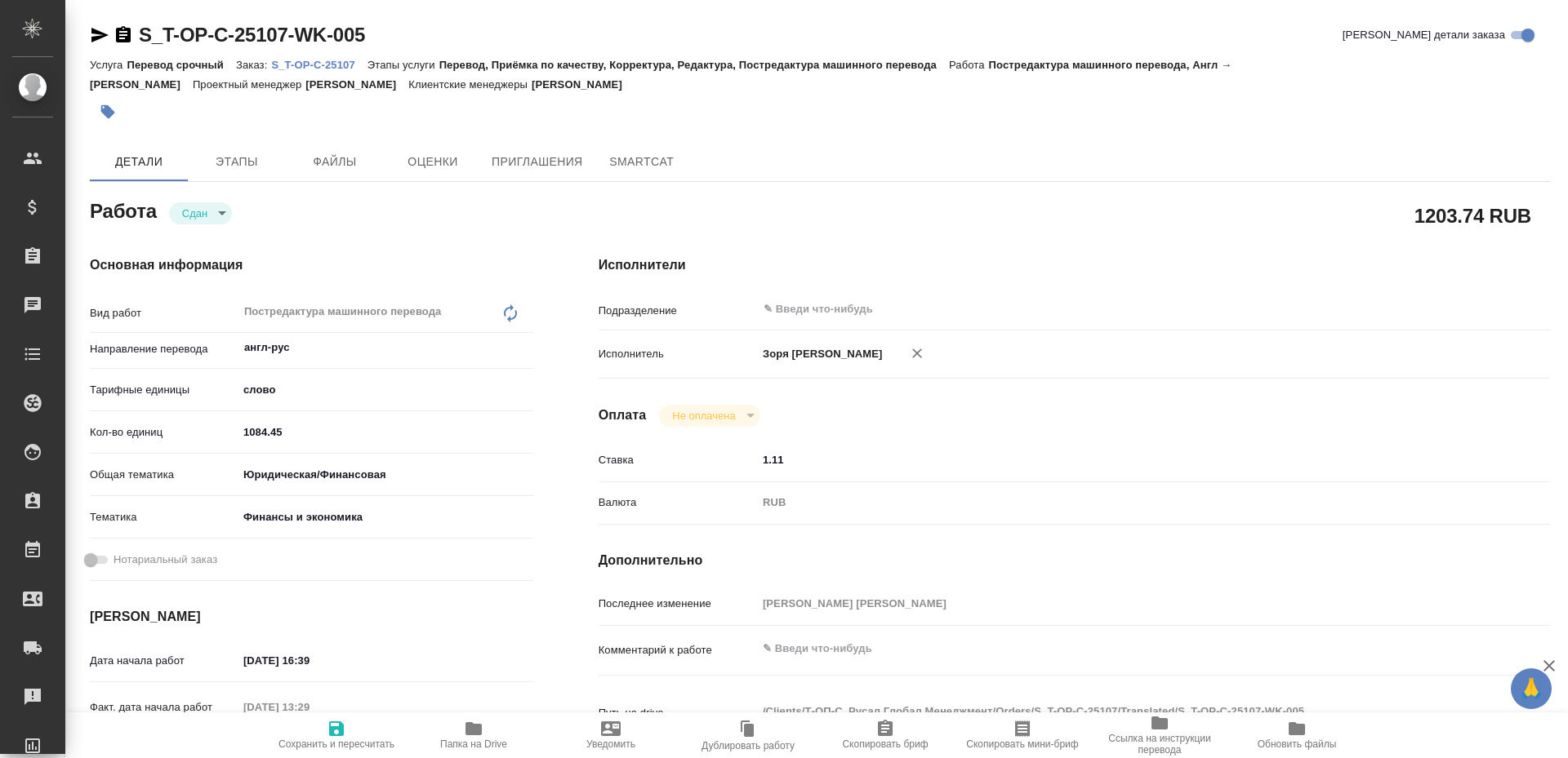
type textarea "x"
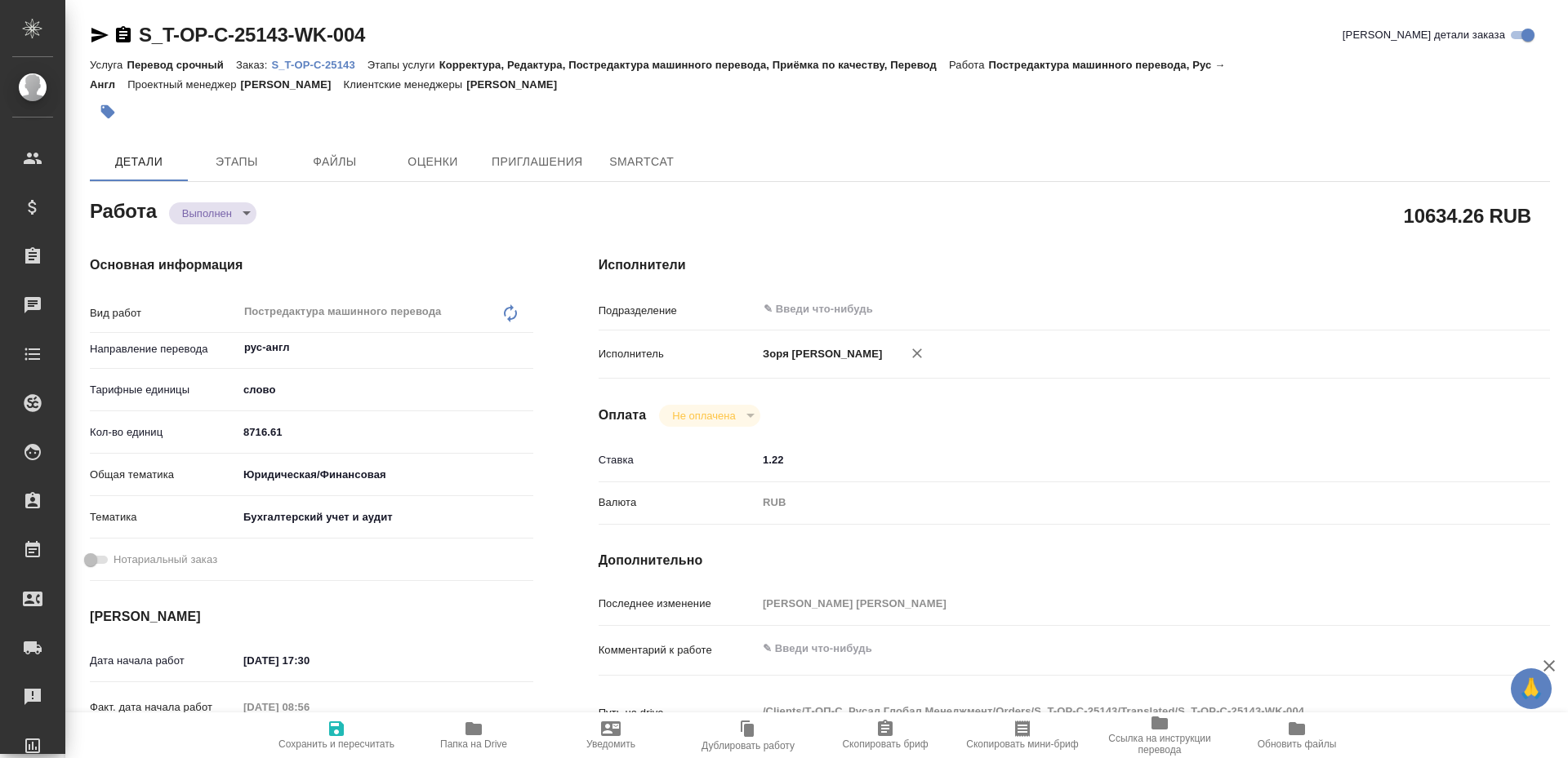
type textarea "x"
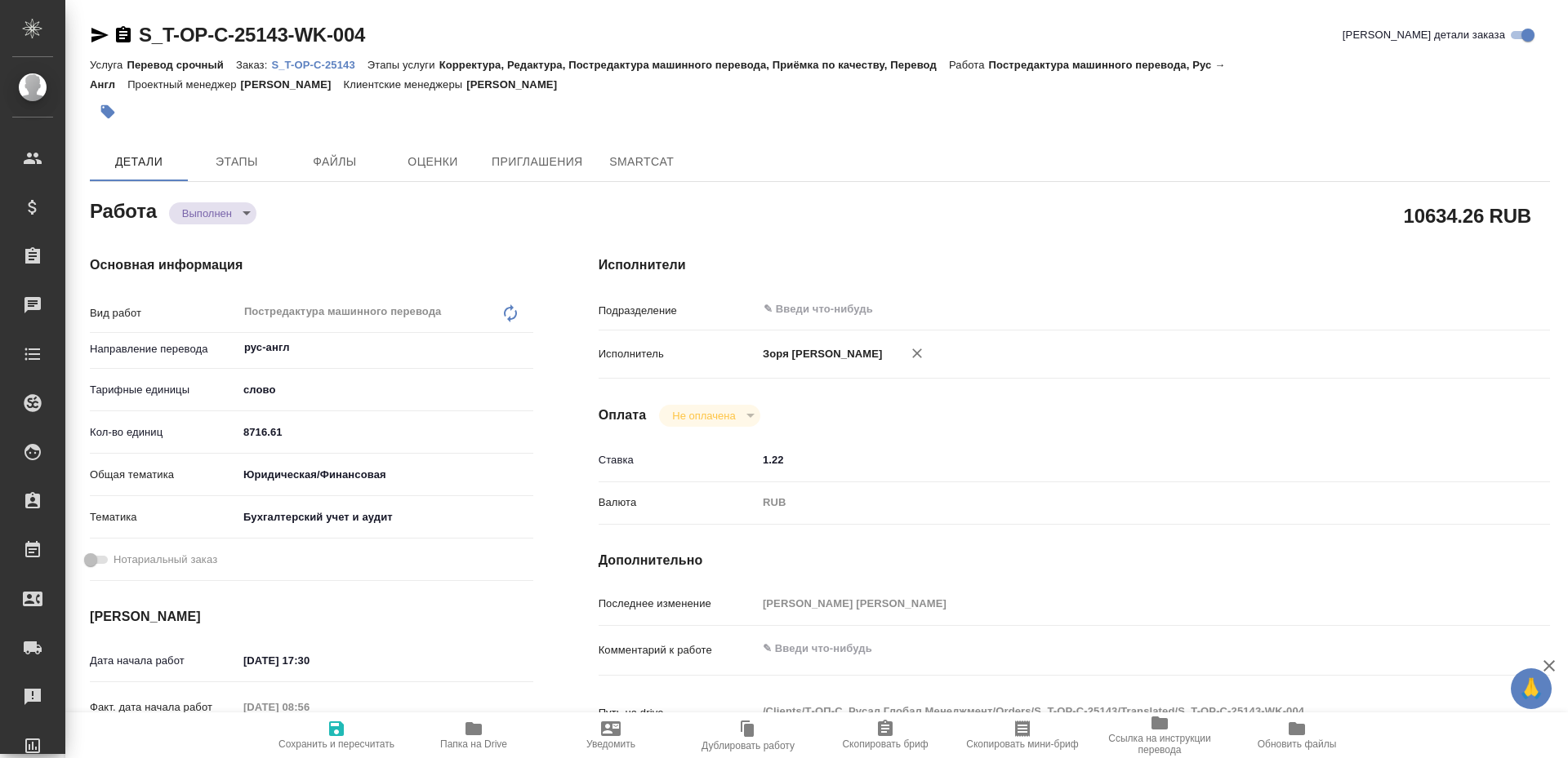
click at [221, 217] on body "🙏 .cls-1 fill:#fff; AWATERA [PERSON_NAME] Спецификации Заказы Чаты Todo Проекты…" at bounding box center [784, 379] width 1568 height 758
type textarea "x"
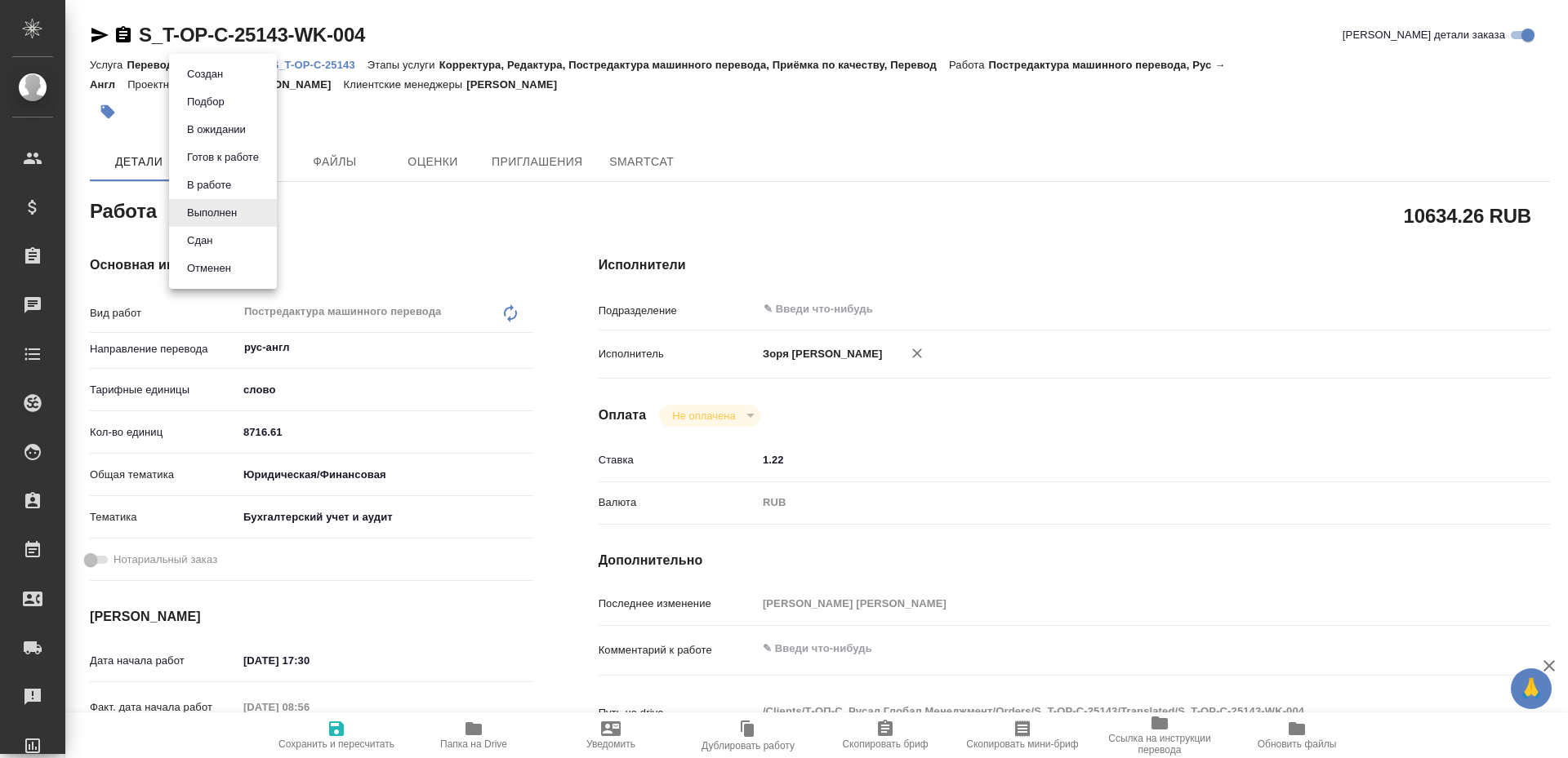
type textarea "x"
click at [224, 245] on li "Сдан" at bounding box center [223, 241] width 108 height 28
type textarea "x"
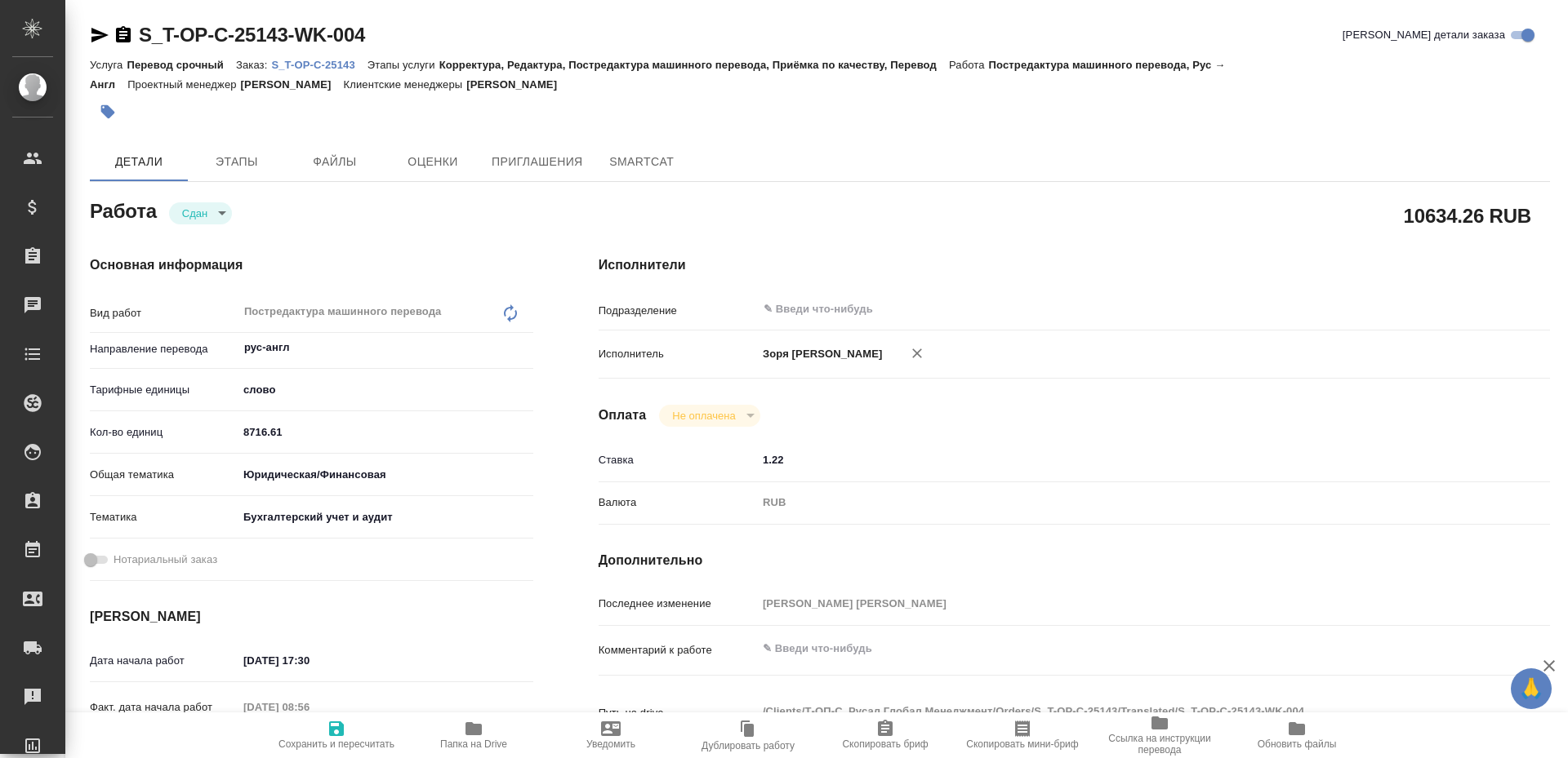
type textarea "x"
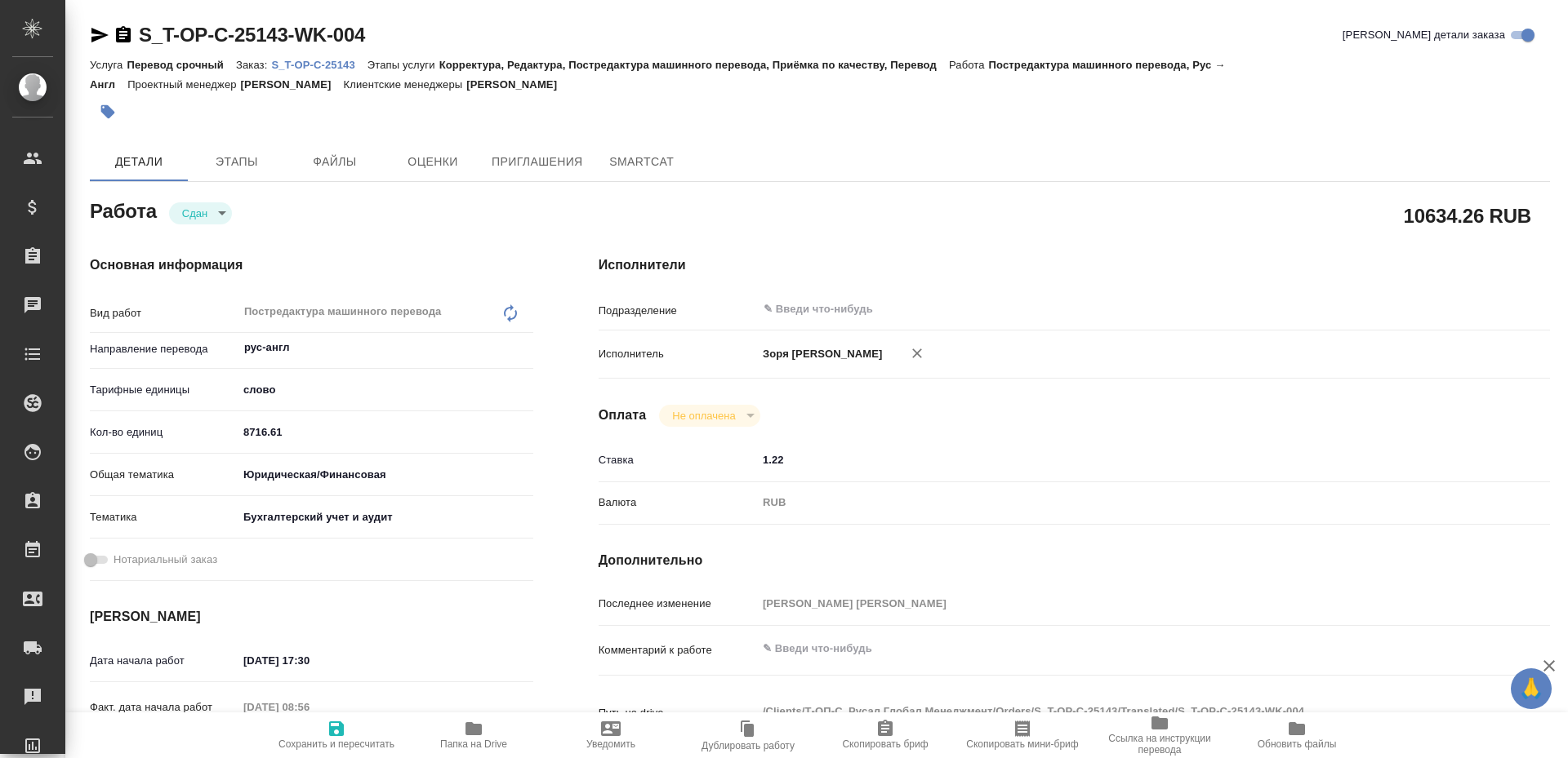
type textarea "x"
